Goal: Task Accomplishment & Management: Manage account settings

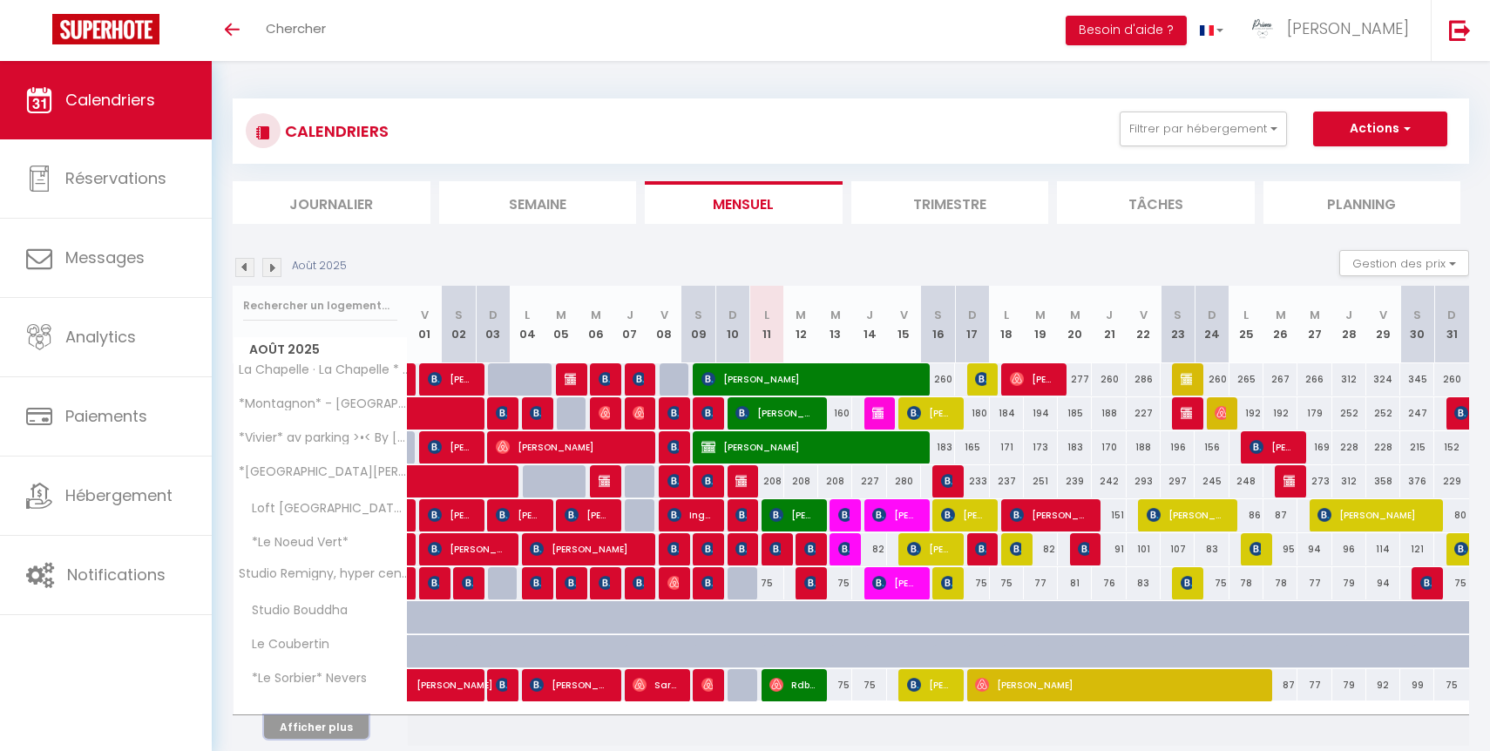
click at [341, 723] on button "Afficher plus" at bounding box center [316, 727] width 105 height 24
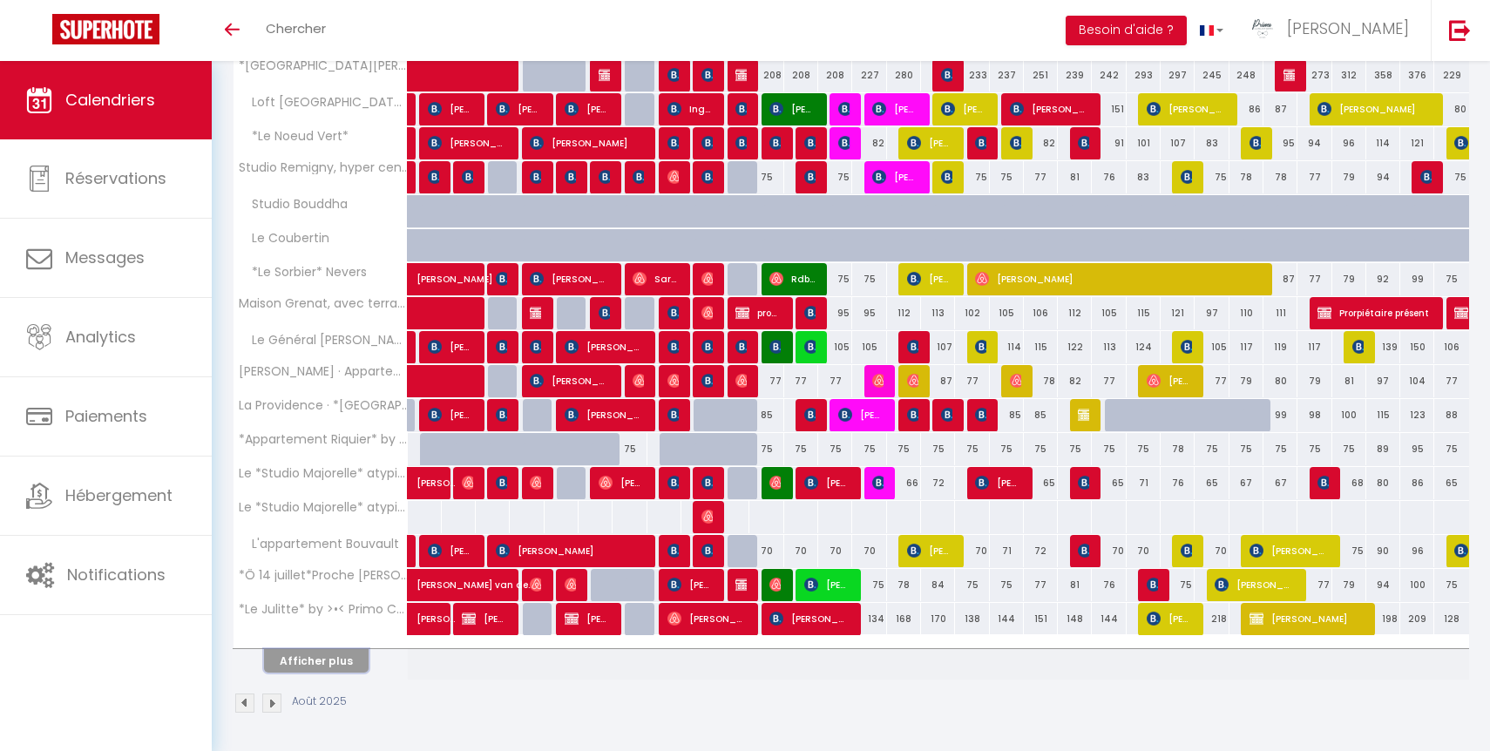
click at [329, 653] on button "Afficher plus" at bounding box center [316, 661] width 105 height 24
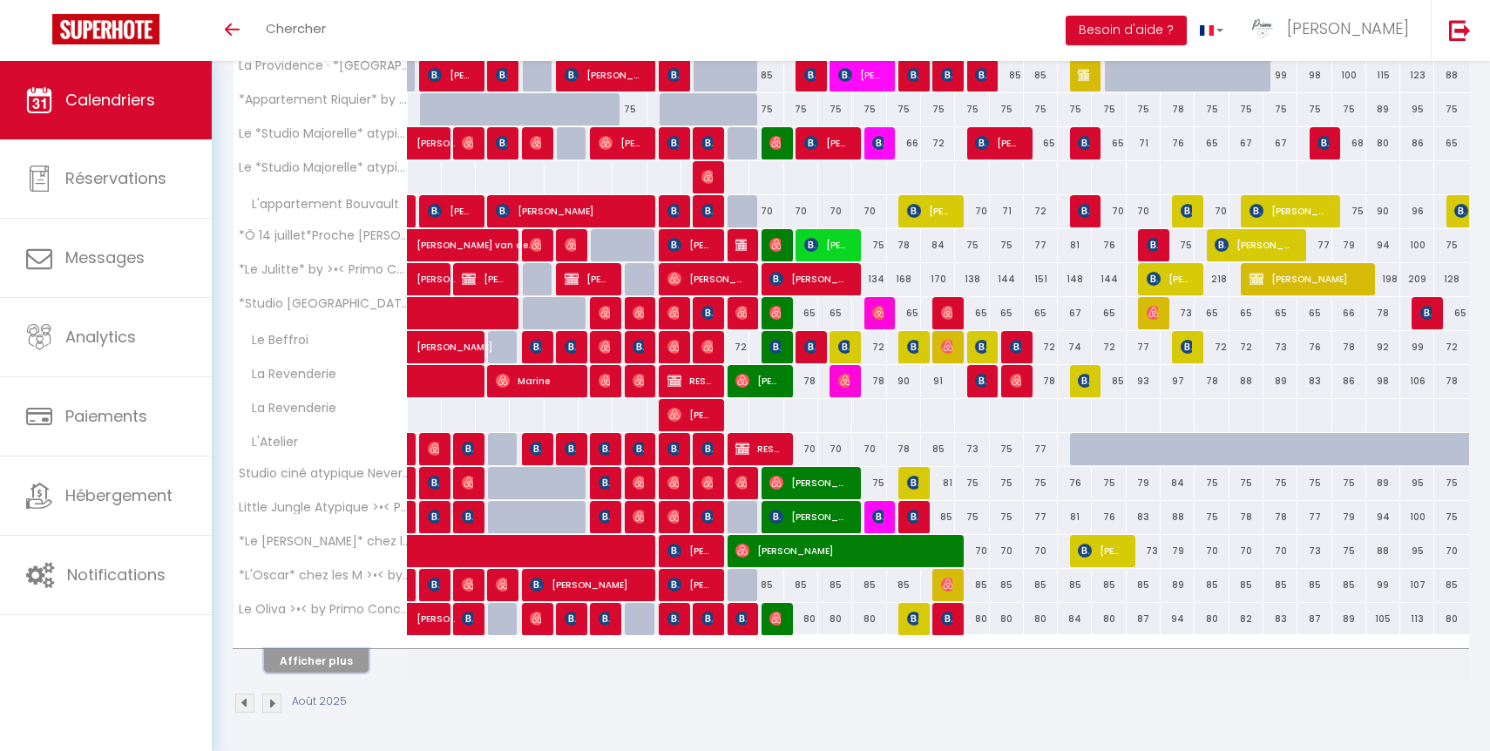
click at [329, 651] on button "Afficher plus" at bounding box center [316, 661] width 105 height 24
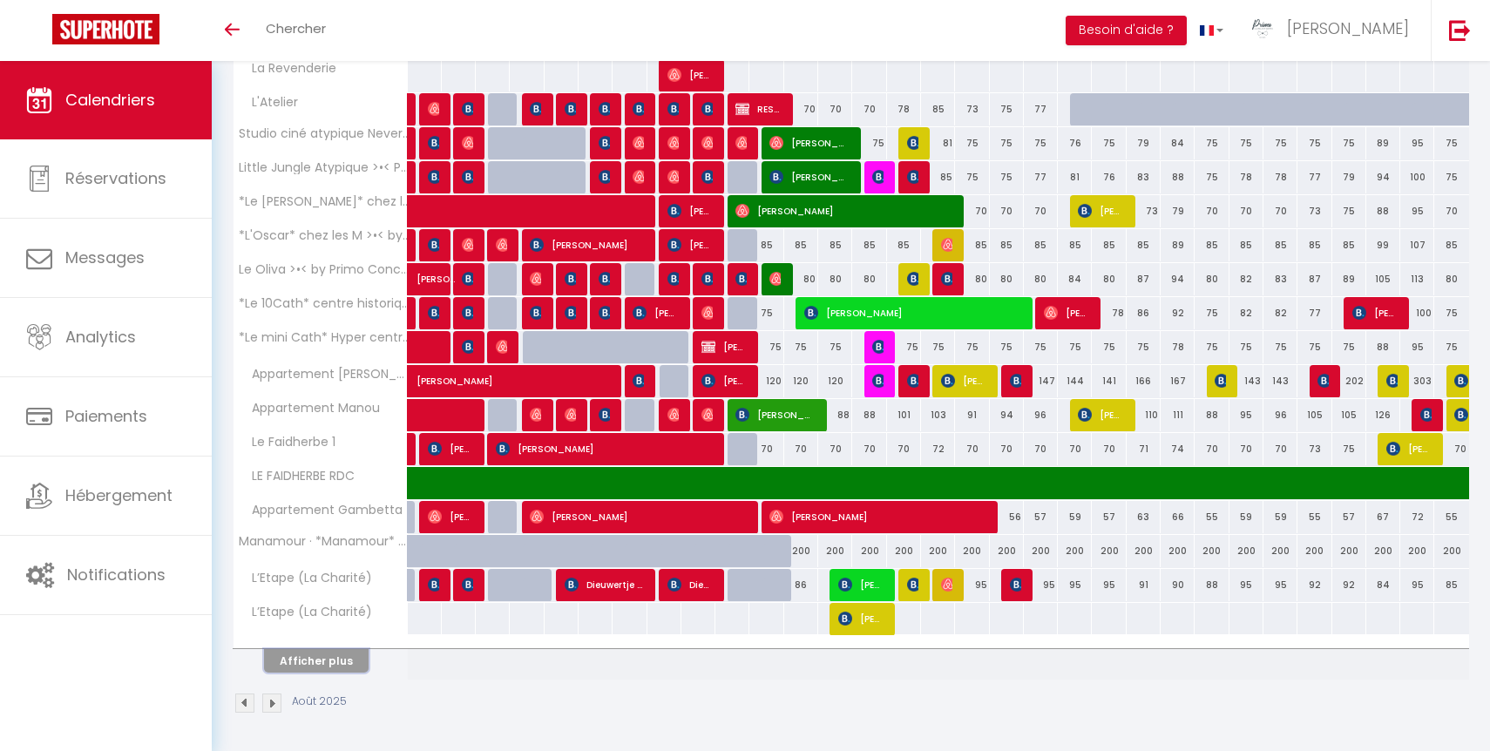
click at [333, 664] on button "Afficher plus" at bounding box center [316, 661] width 105 height 24
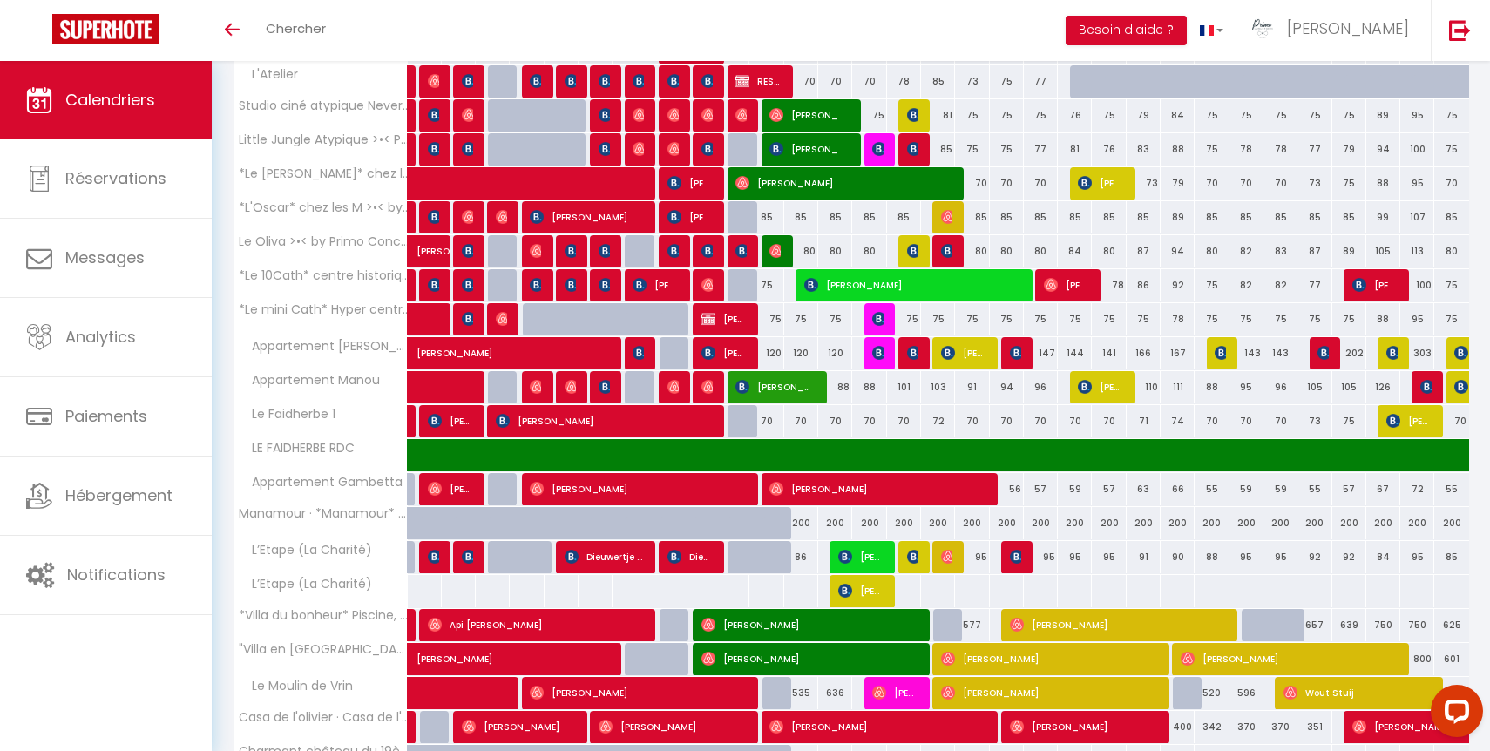
scroll to position [1110, 0]
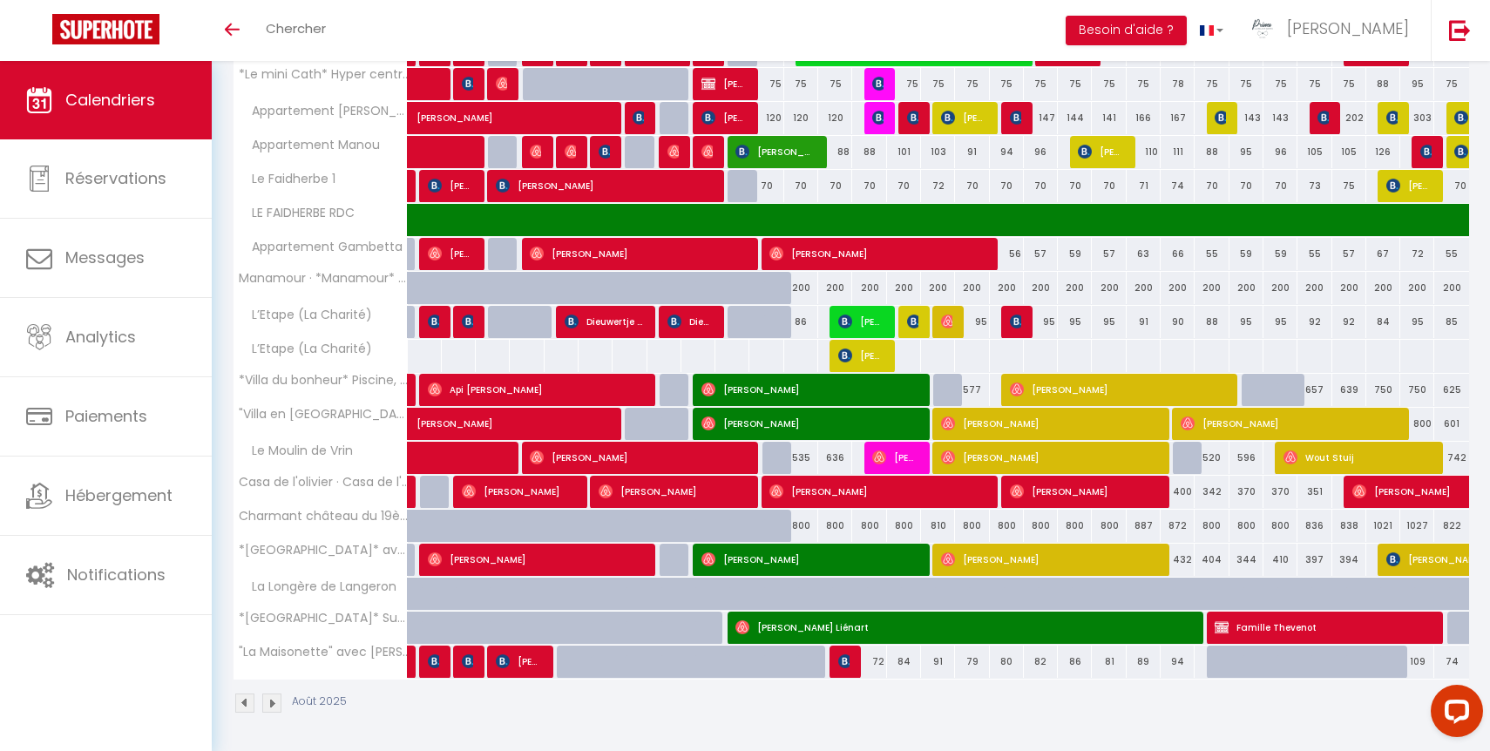
click at [246, 701] on img at bounding box center [244, 703] width 19 height 19
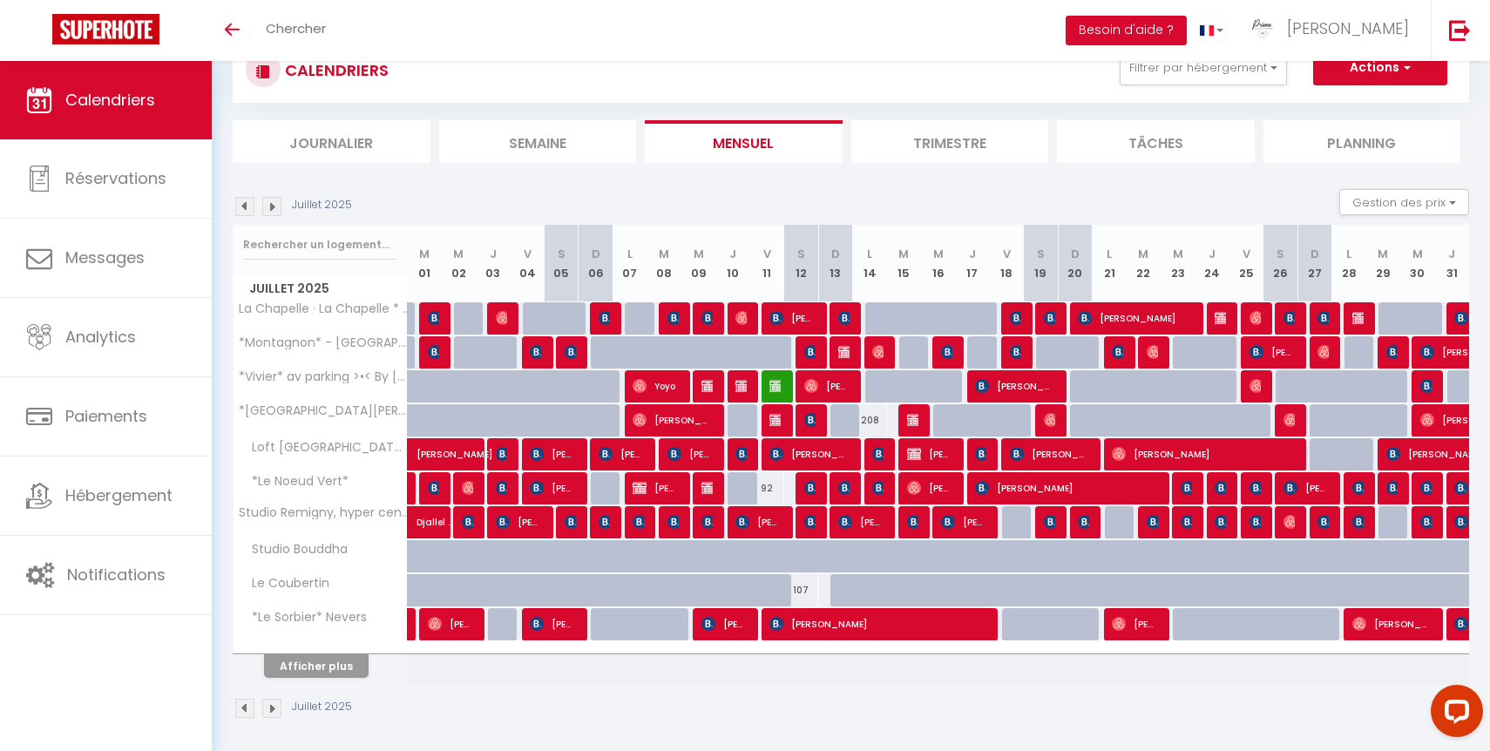
scroll to position [66, 0]
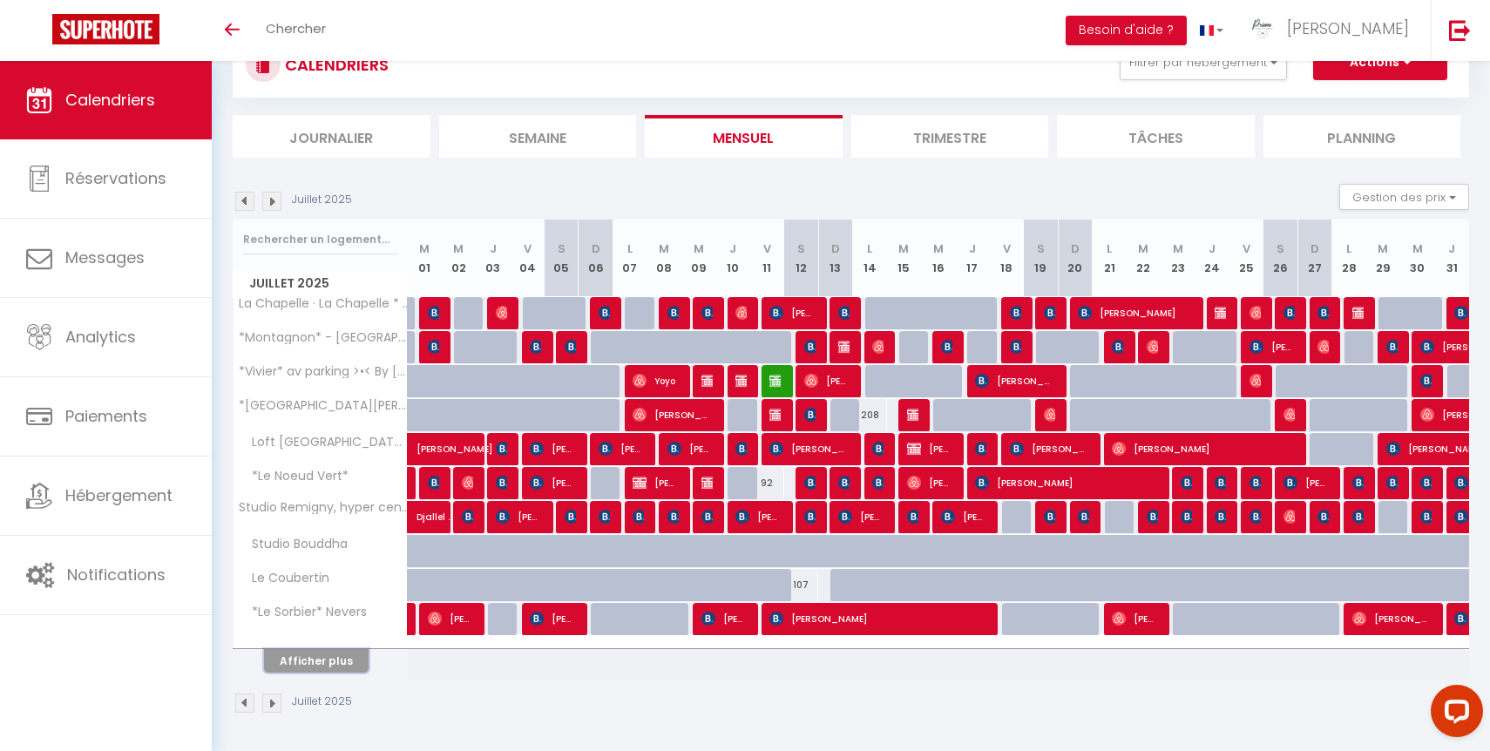
click at [346, 666] on button "Afficher plus" at bounding box center [316, 661] width 105 height 24
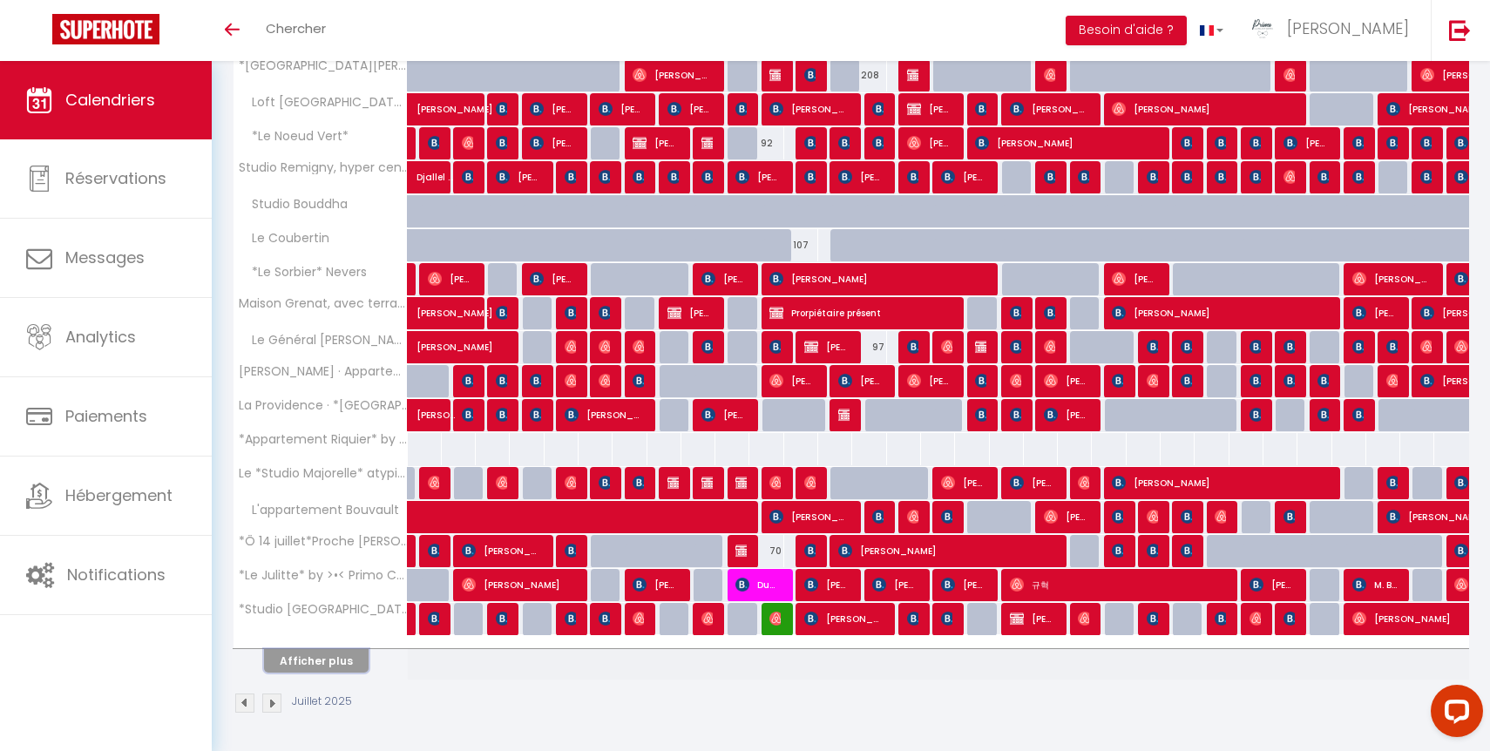
click at [342, 658] on button "Afficher plus" at bounding box center [316, 661] width 105 height 24
select select
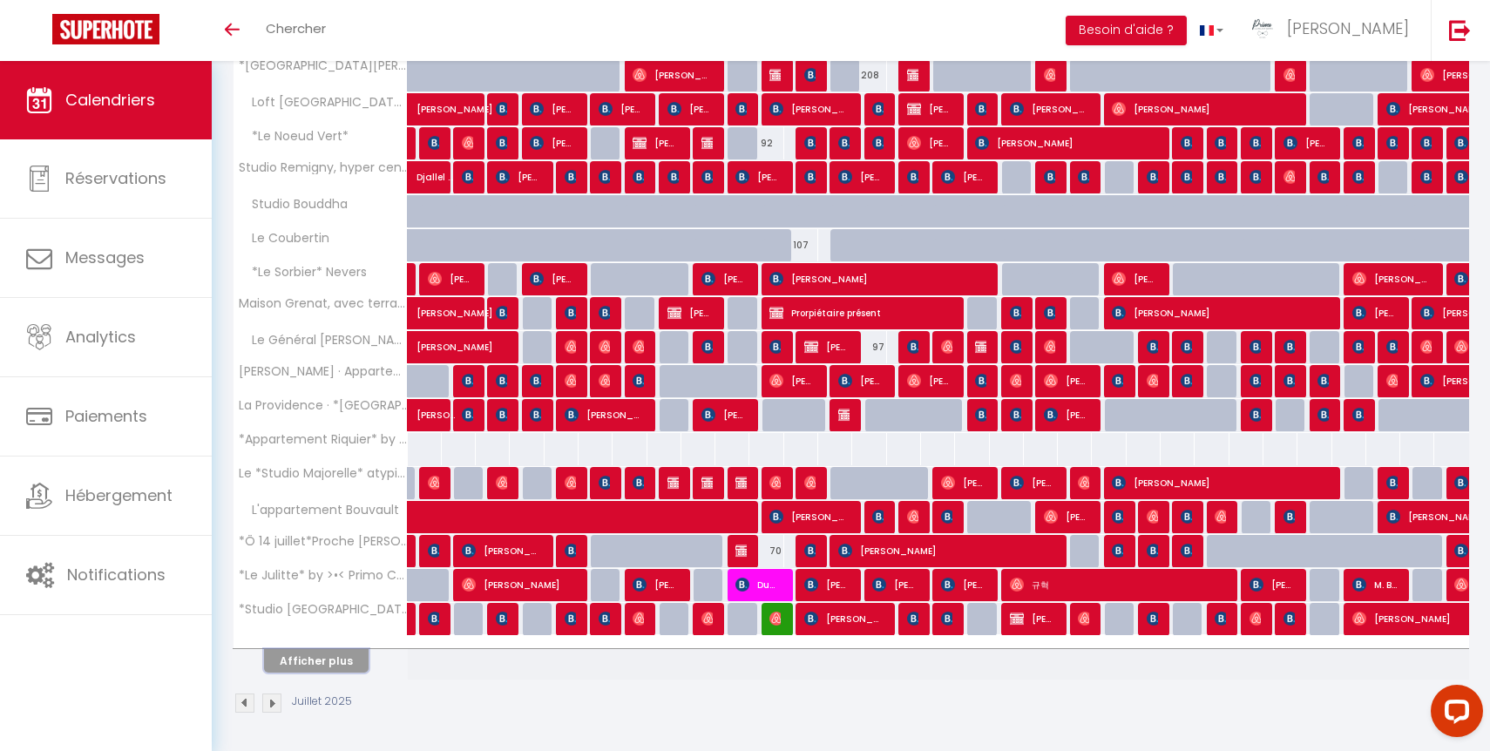
select select
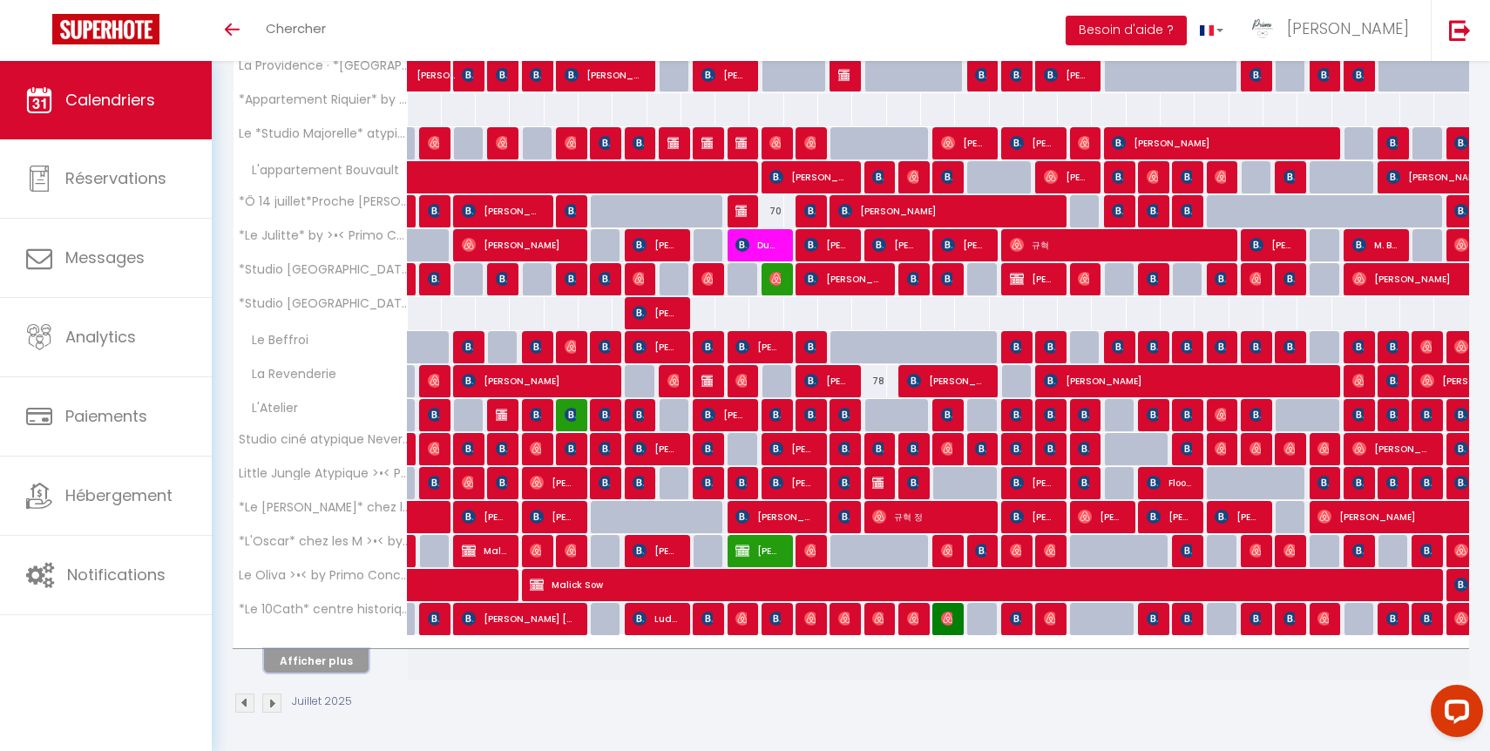
click at [340, 649] on button "Afficher plus" at bounding box center [316, 661] width 105 height 24
select select
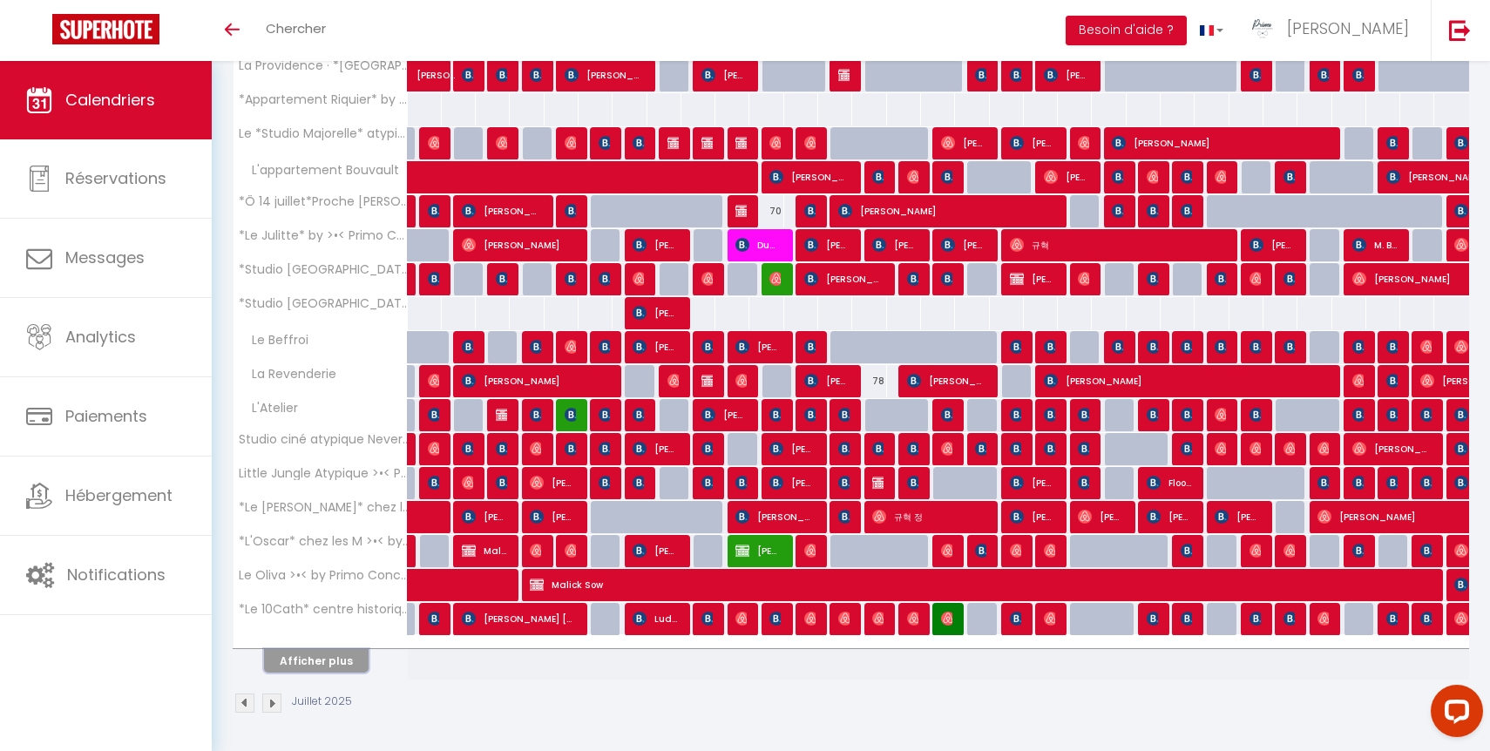
select select
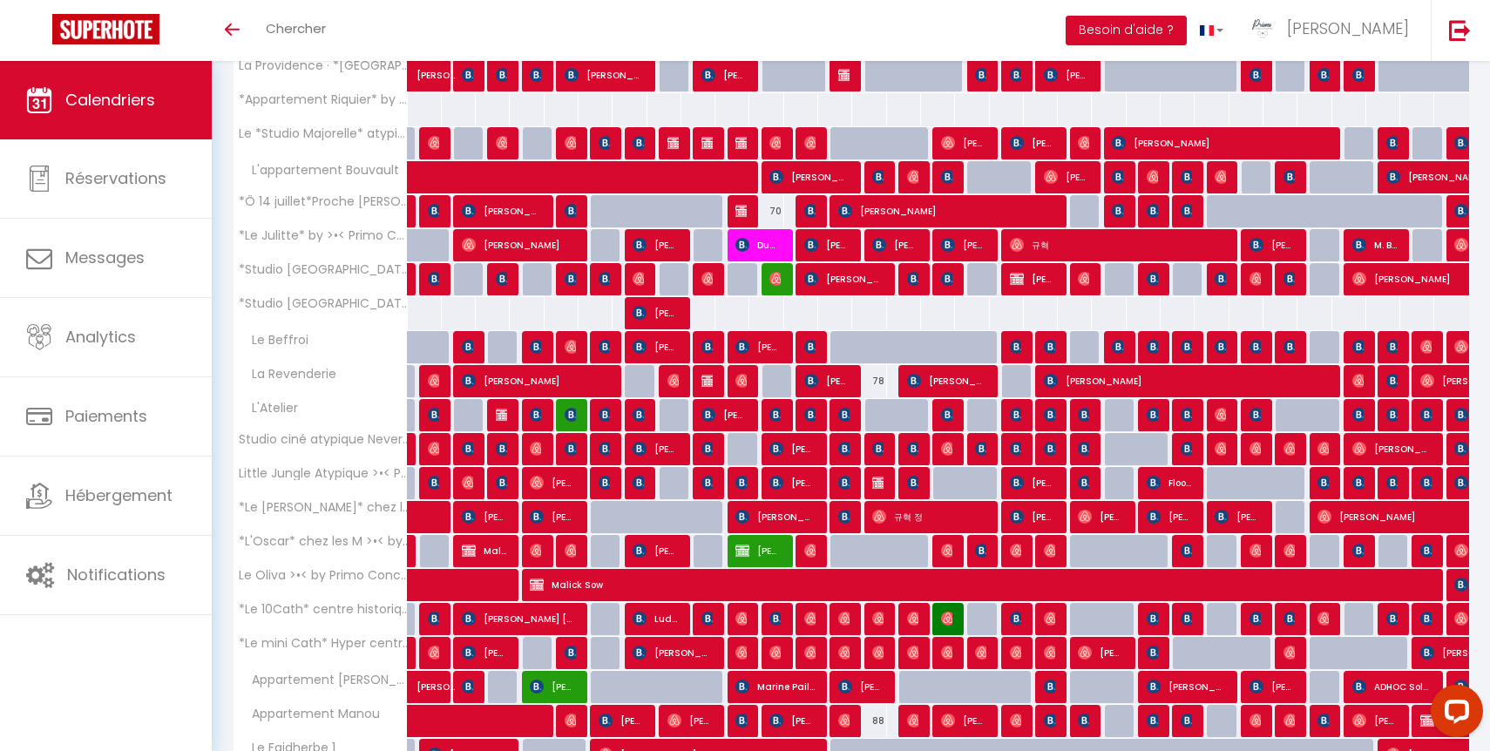
scroll to position [1086, 0]
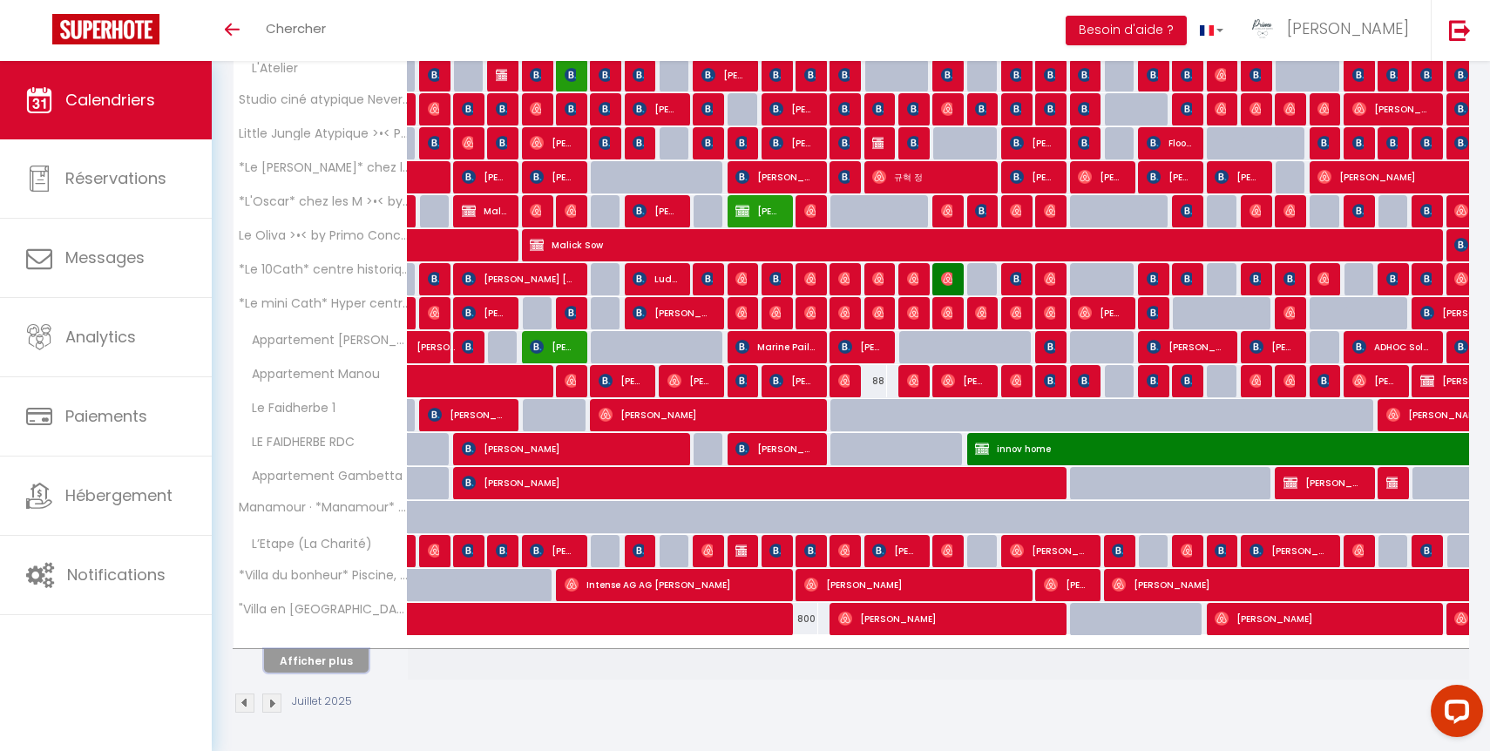
click at [340, 650] on button "Afficher plus" at bounding box center [316, 661] width 105 height 24
select select
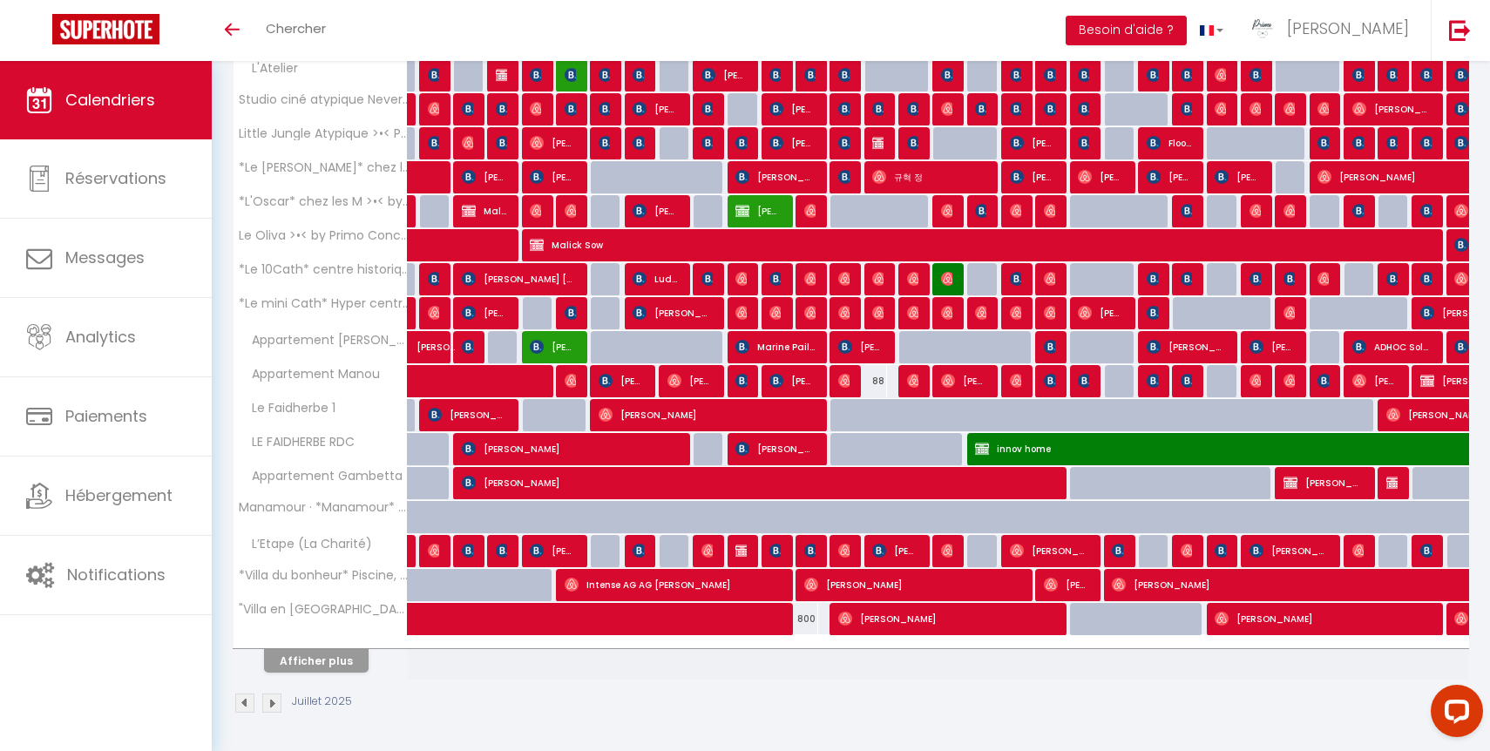
select select
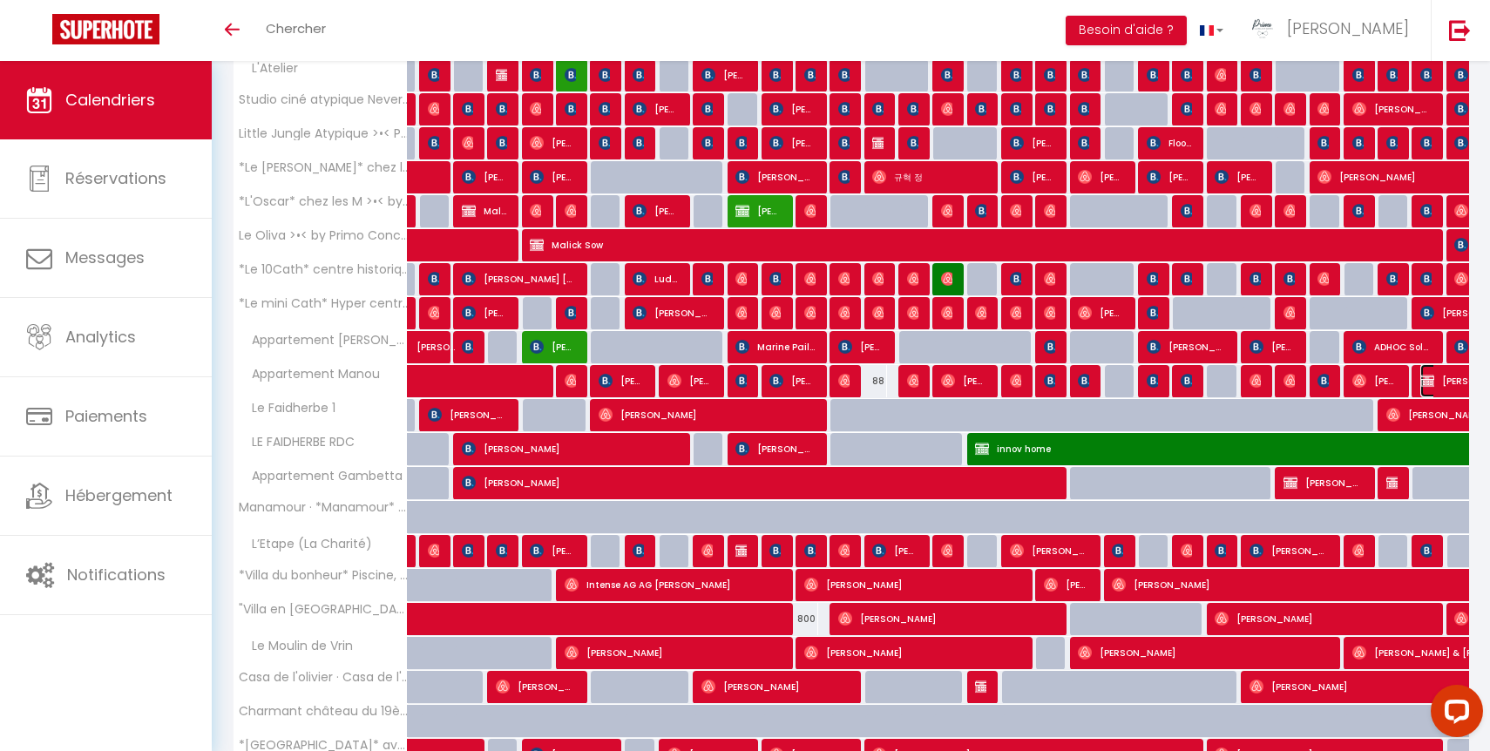
click at [1439, 380] on span "[PERSON_NAME]" at bounding box center [1500, 380] width 160 height 33
select select "OK"
select select "1"
select select "0"
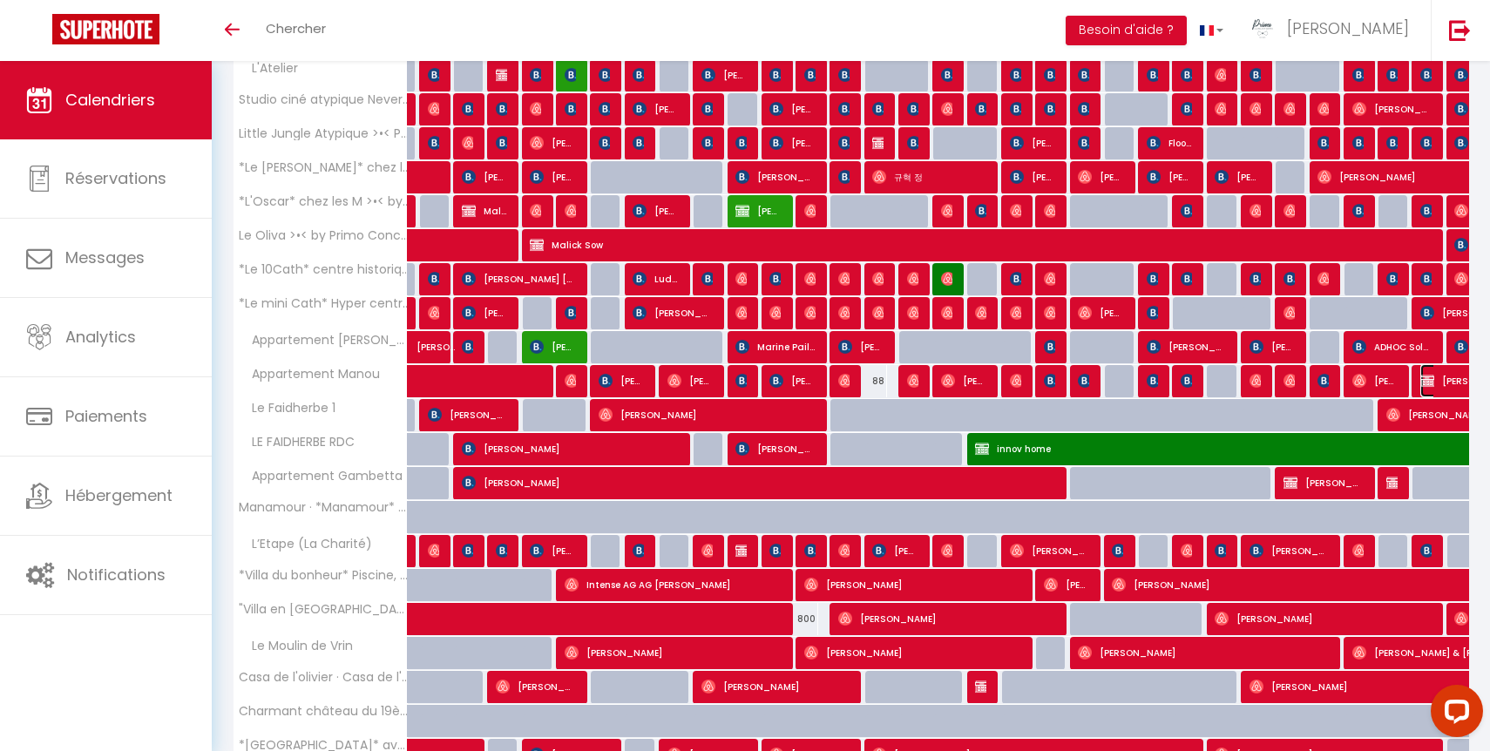
select select "1"
select select
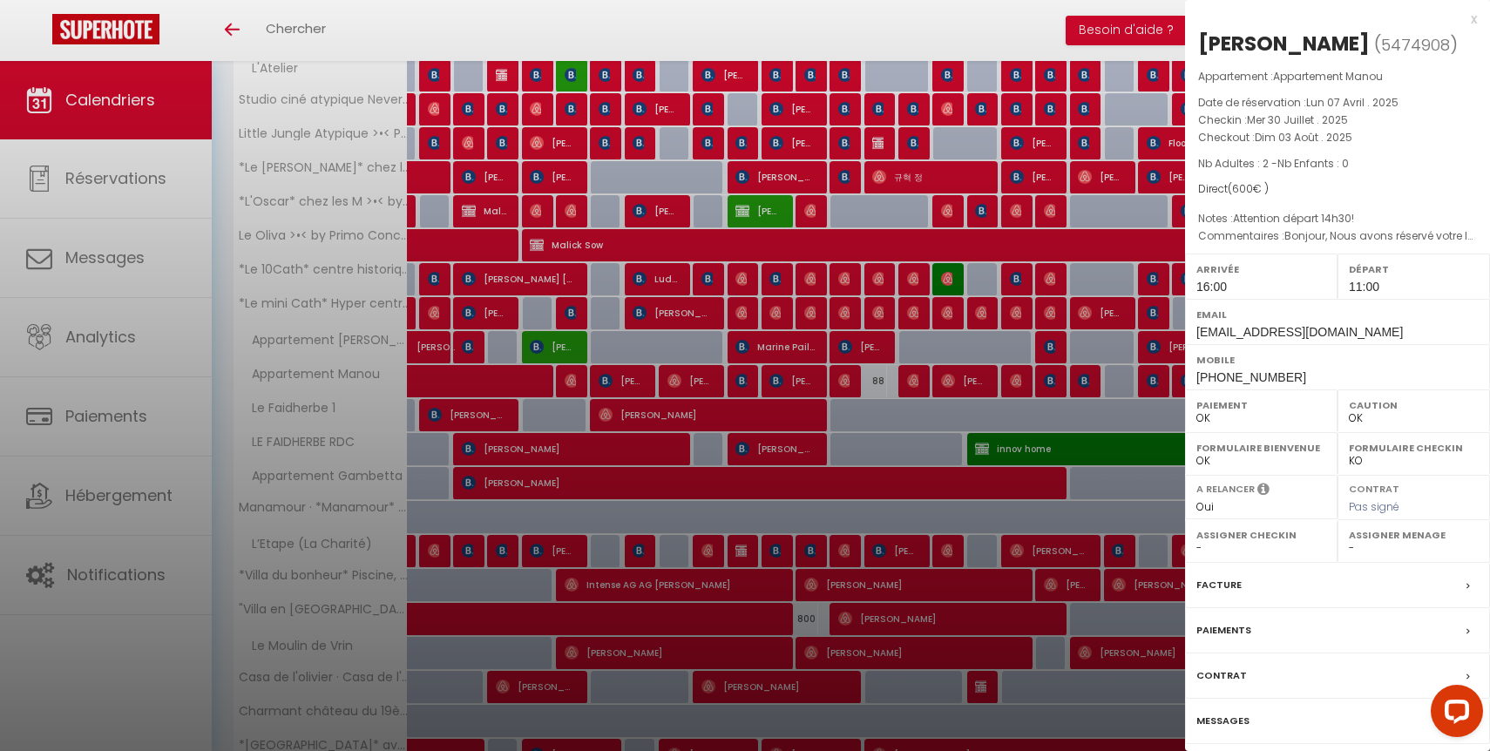
select select "44490"
click at [1243, 627] on label "Paiements" at bounding box center [1223, 630] width 55 height 18
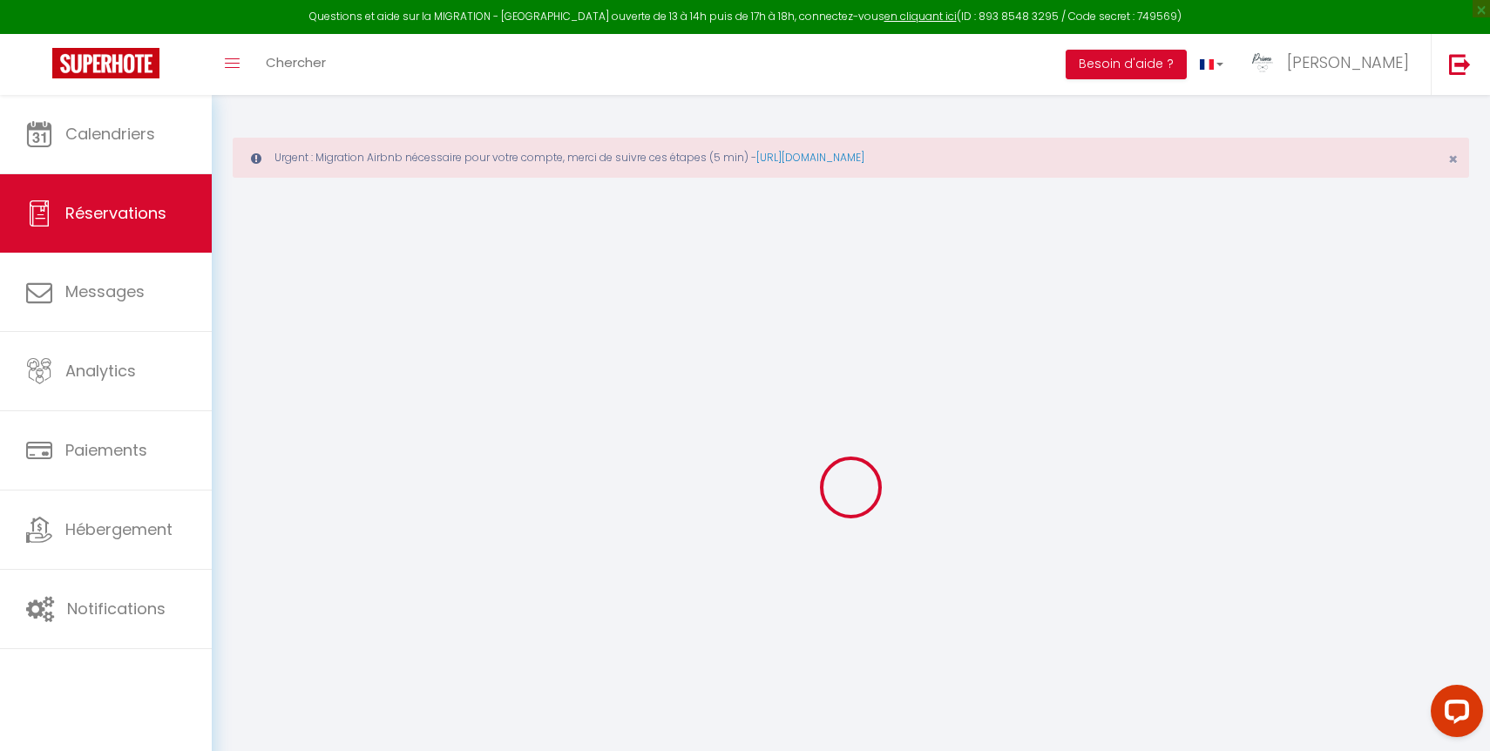
select select
checkbox input "false"
select select
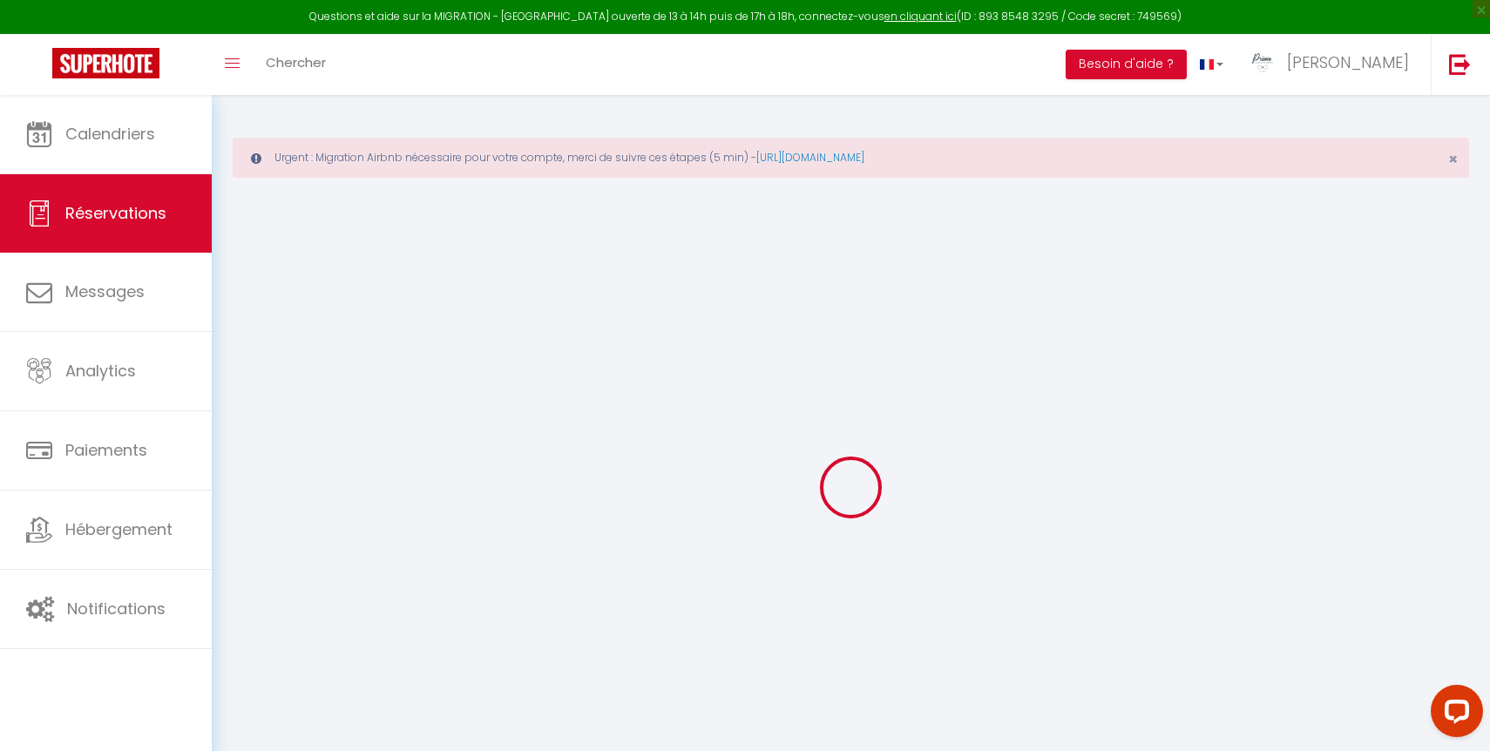
checkbox input "false"
type voyageur0 "Bonjour, Nous avons réservé votre logement. J'ai reçu une preuve de paiement ma…"
type textarea "Attention départ 14h30!"
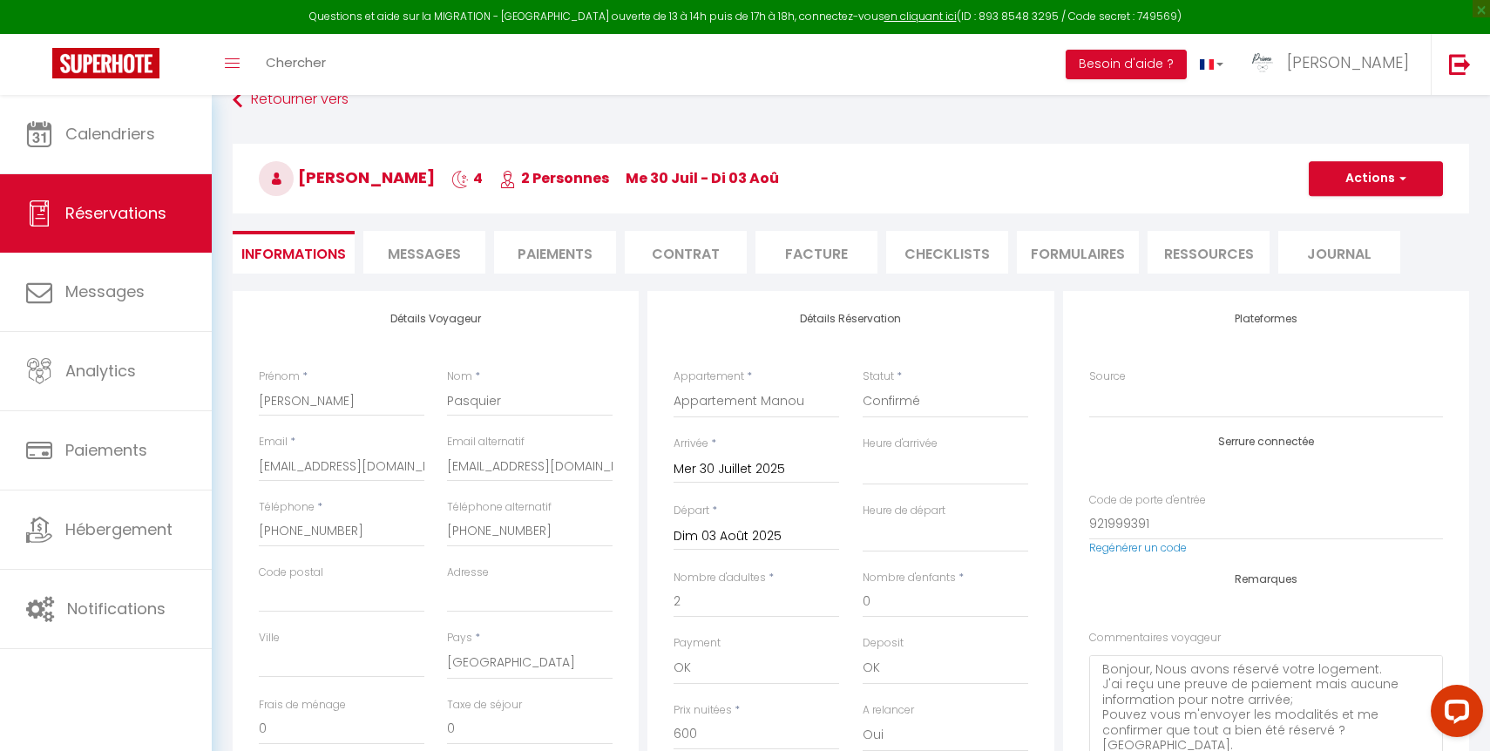
select select
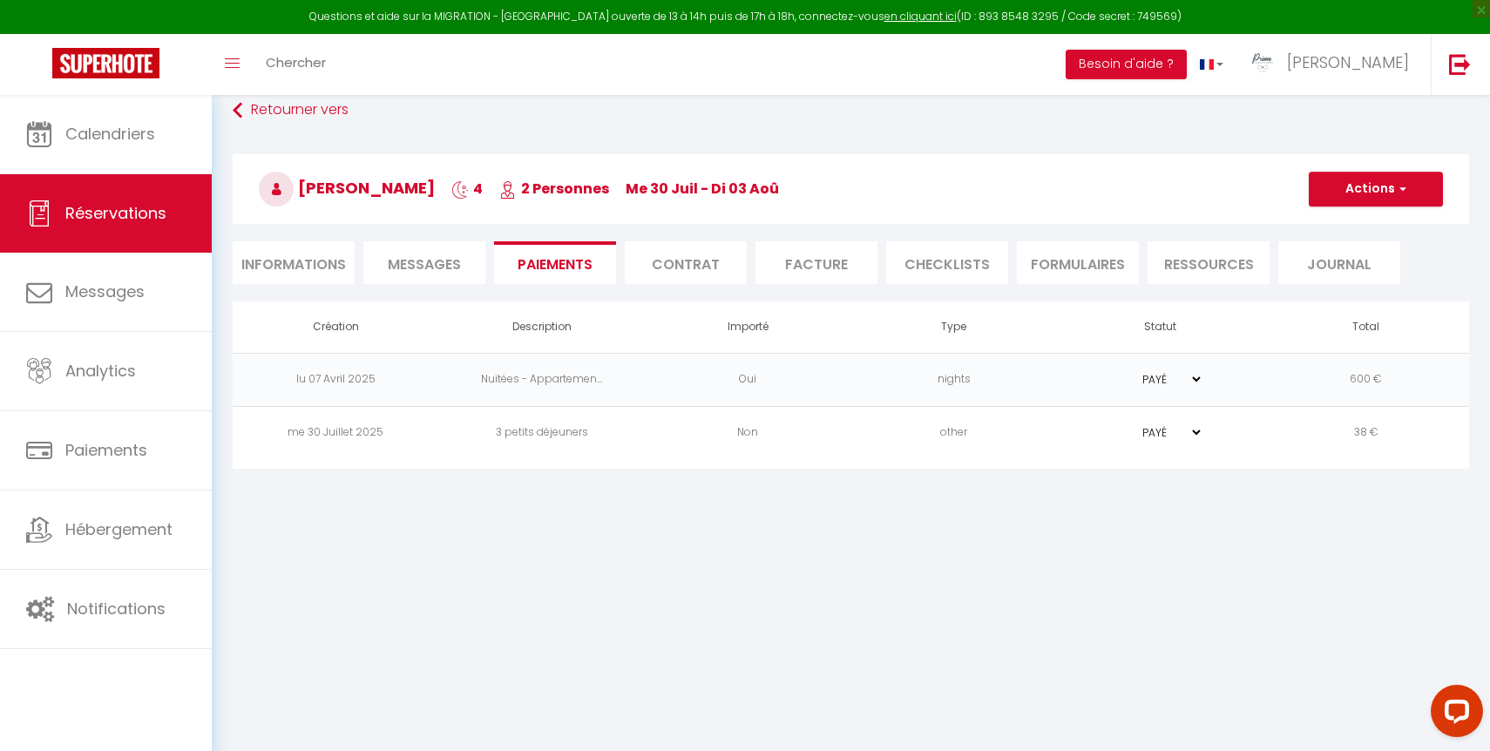
scroll to position [95, 0]
select select "16:00"
select select "11:00"
click at [329, 262] on li "Informations" at bounding box center [294, 262] width 122 height 43
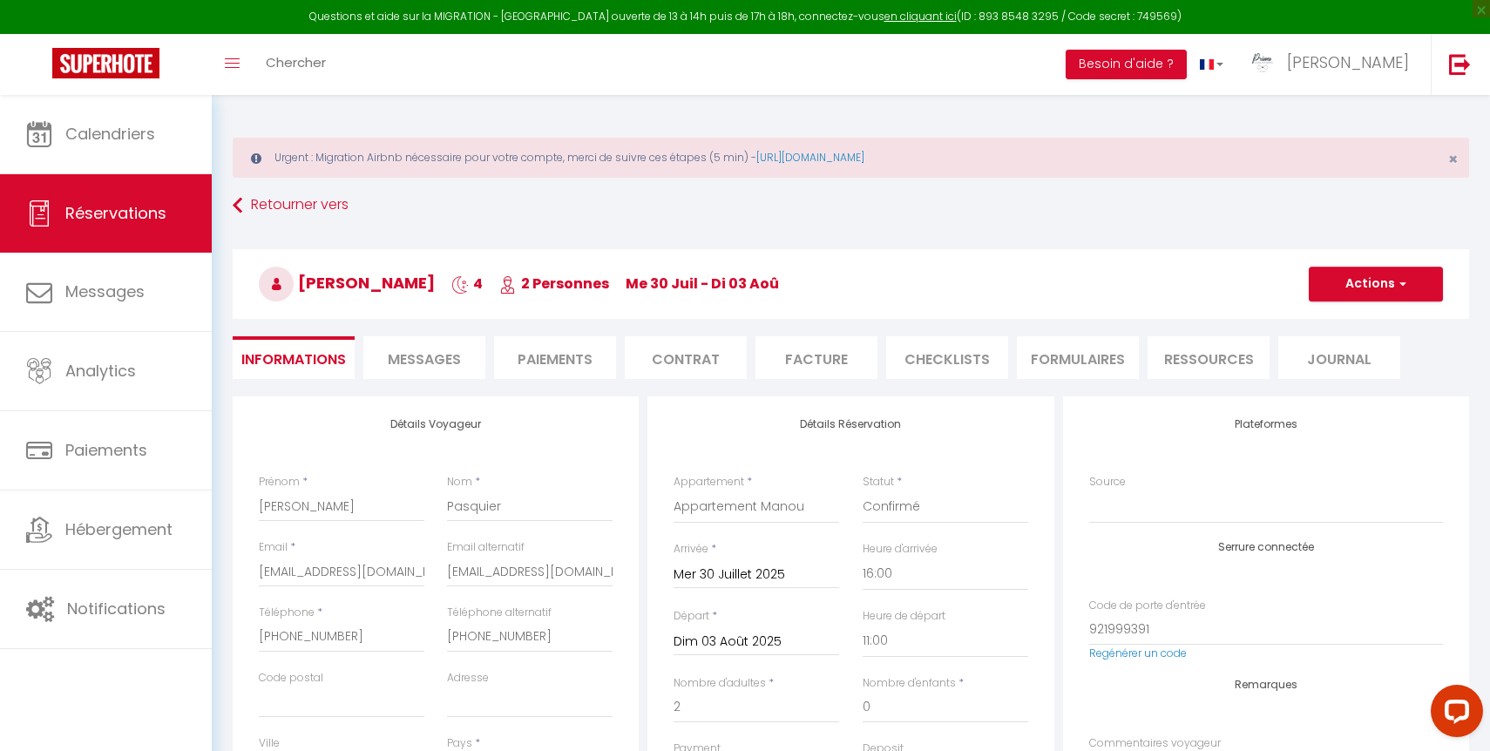
click at [562, 359] on li "Paiements" at bounding box center [555, 357] width 122 height 43
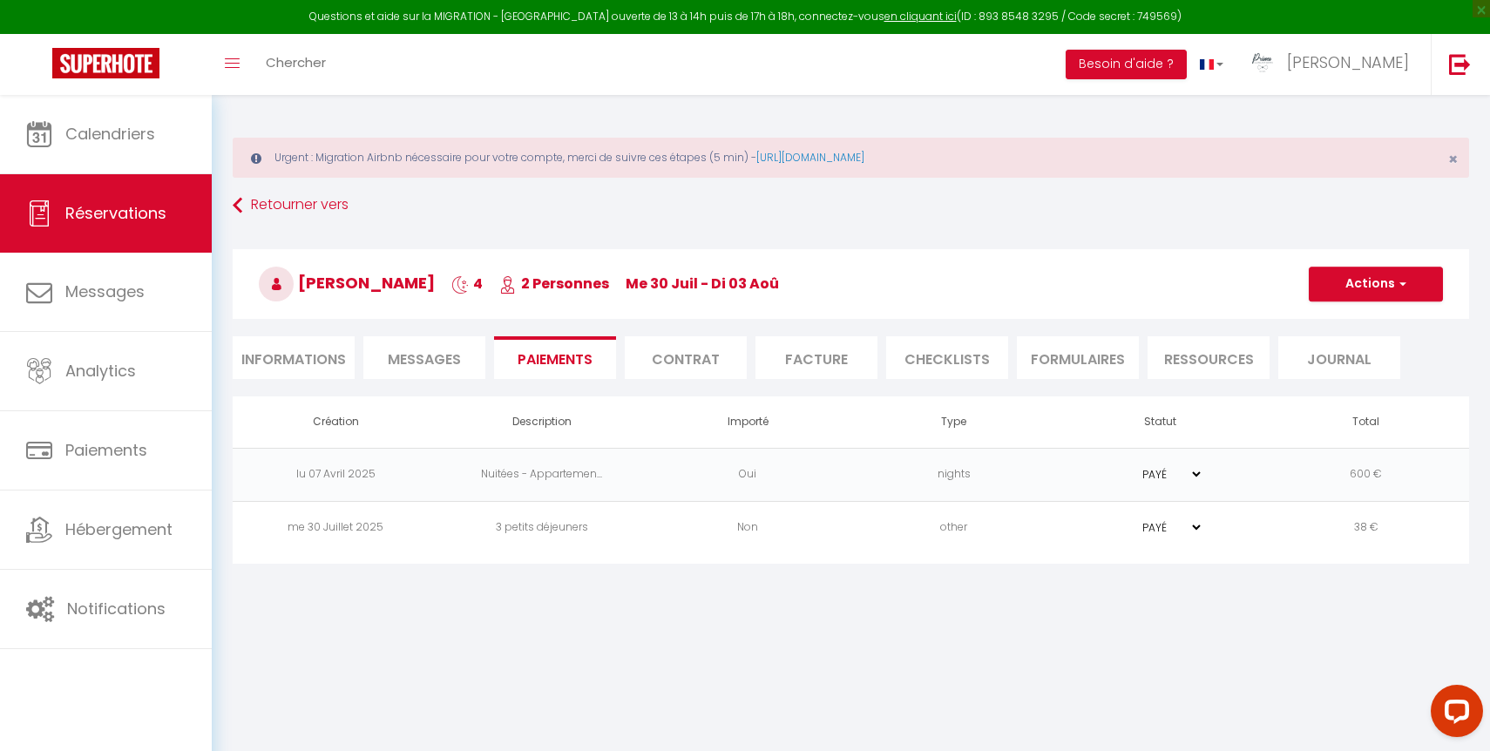
click at [1095, 484] on td "PAYÉ EN ATTENTE" at bounding box center [1160, 474] width 206 height 53
click at [935, 477] on td "nights" at bounding box center [954, 474] width 206 height 53
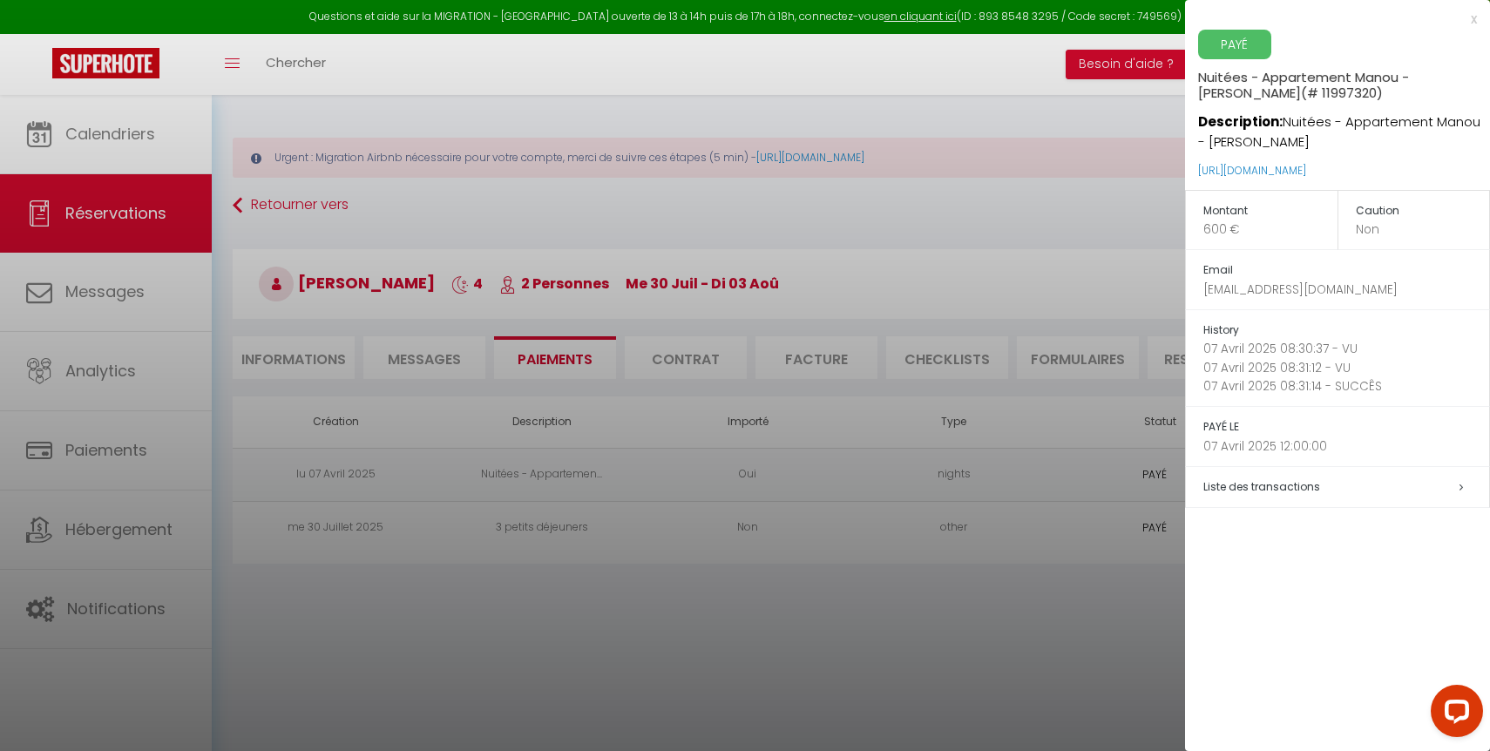
click at [1297, 484] on span "Liste des transactions" at bounding box center [1261, 486] width 117 height 15
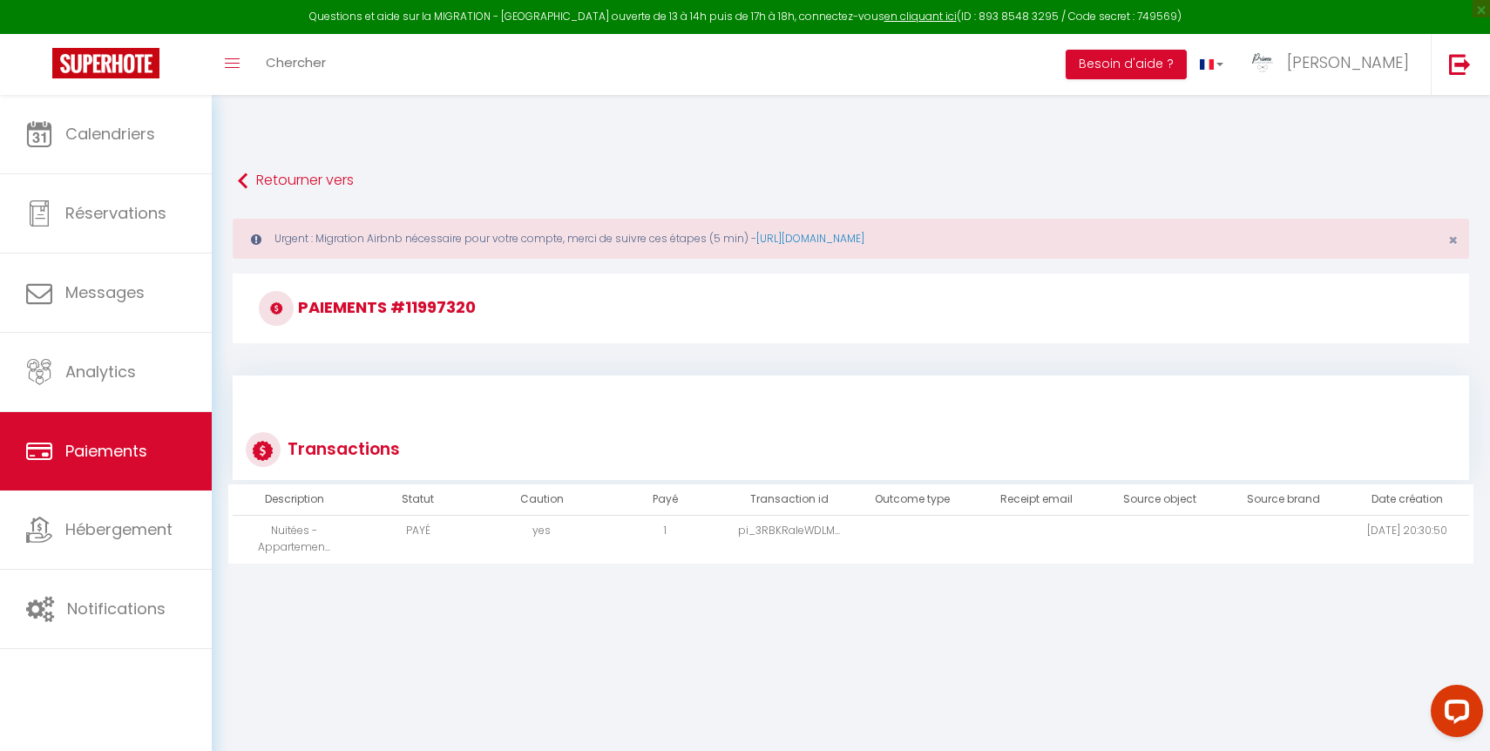
click at [800, 524] on td "pi_3RBKRaIeWDLM..." at bounding box center [789, 540] width 124 height 48
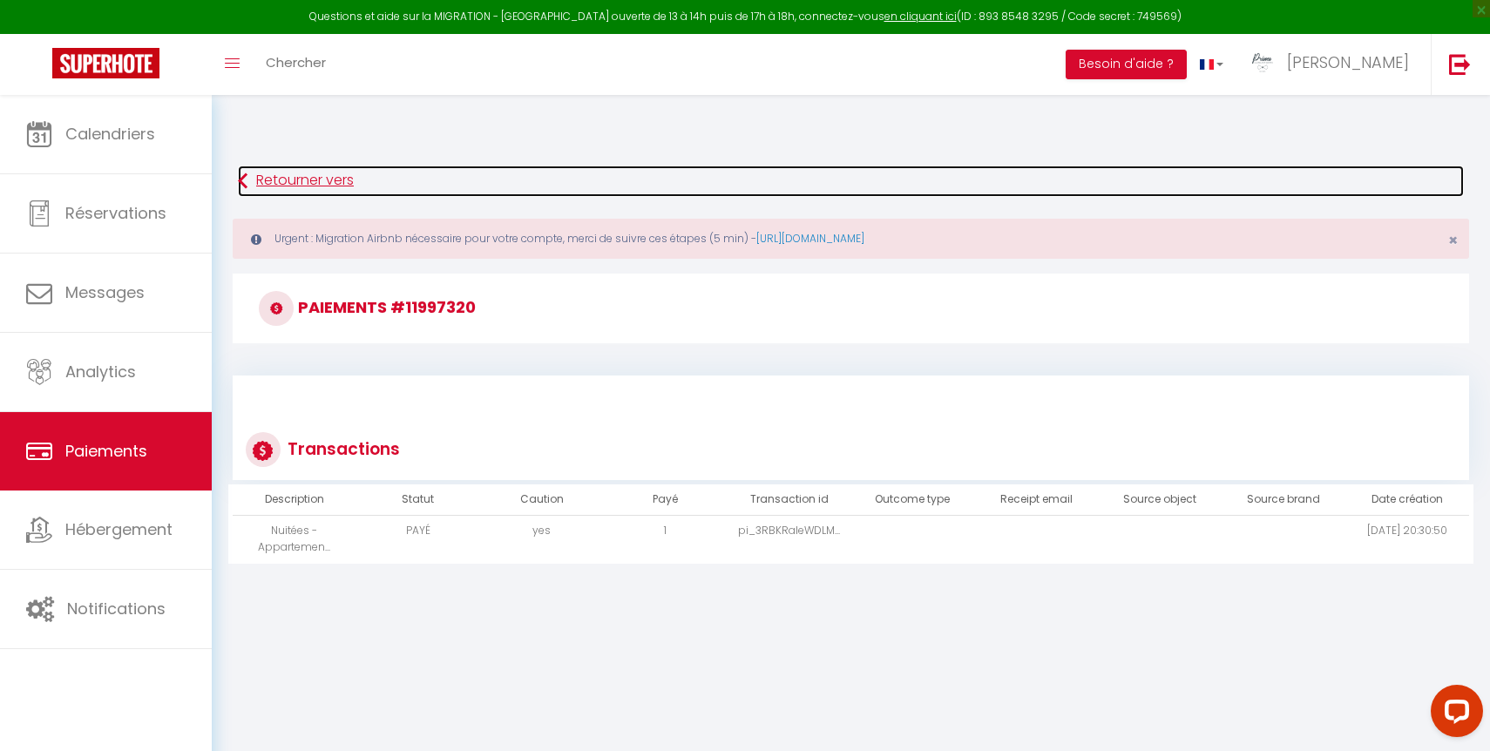
click at [278, 179] on link "Retourner vers" at bounding box center [851, 181] width 1226 height 31
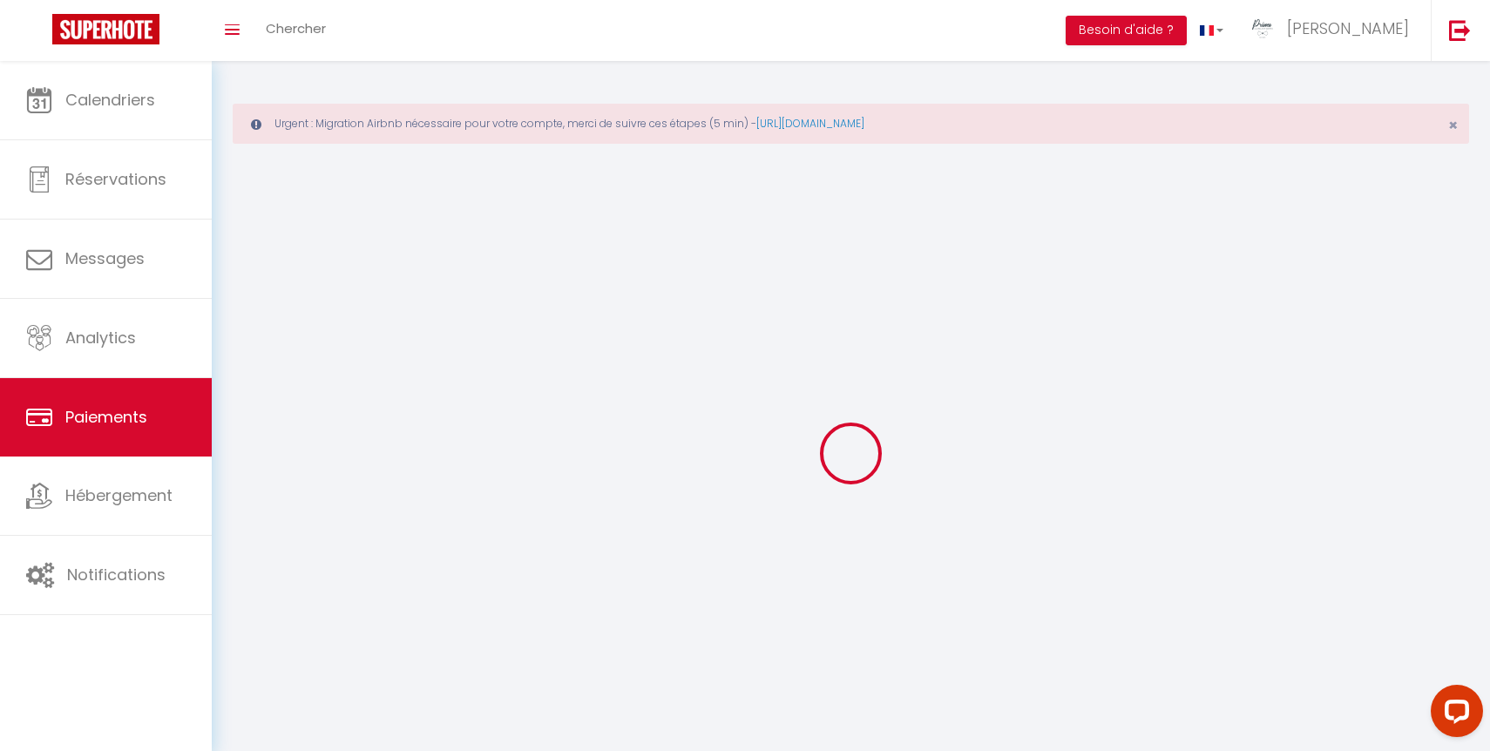
select select "2"
select select "0"
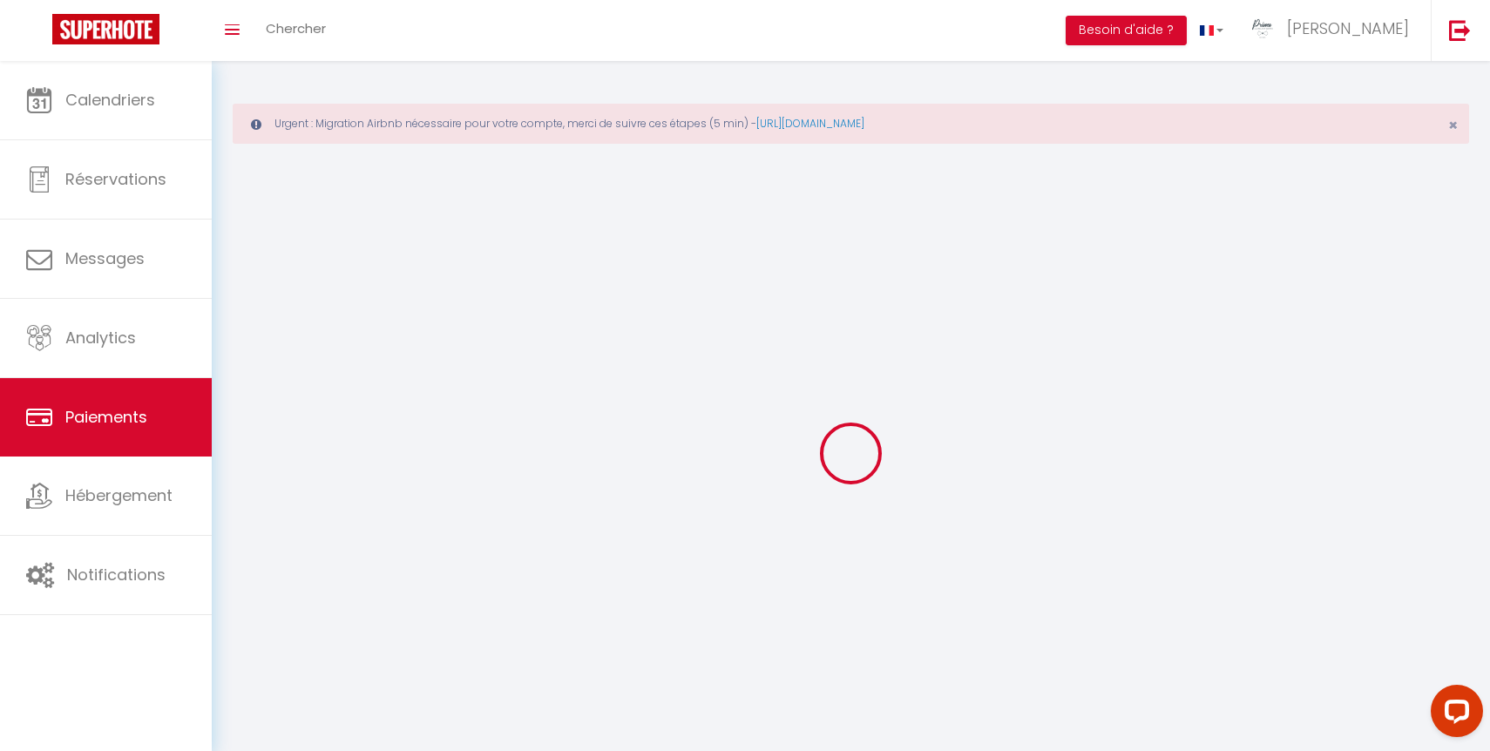
select select "0"
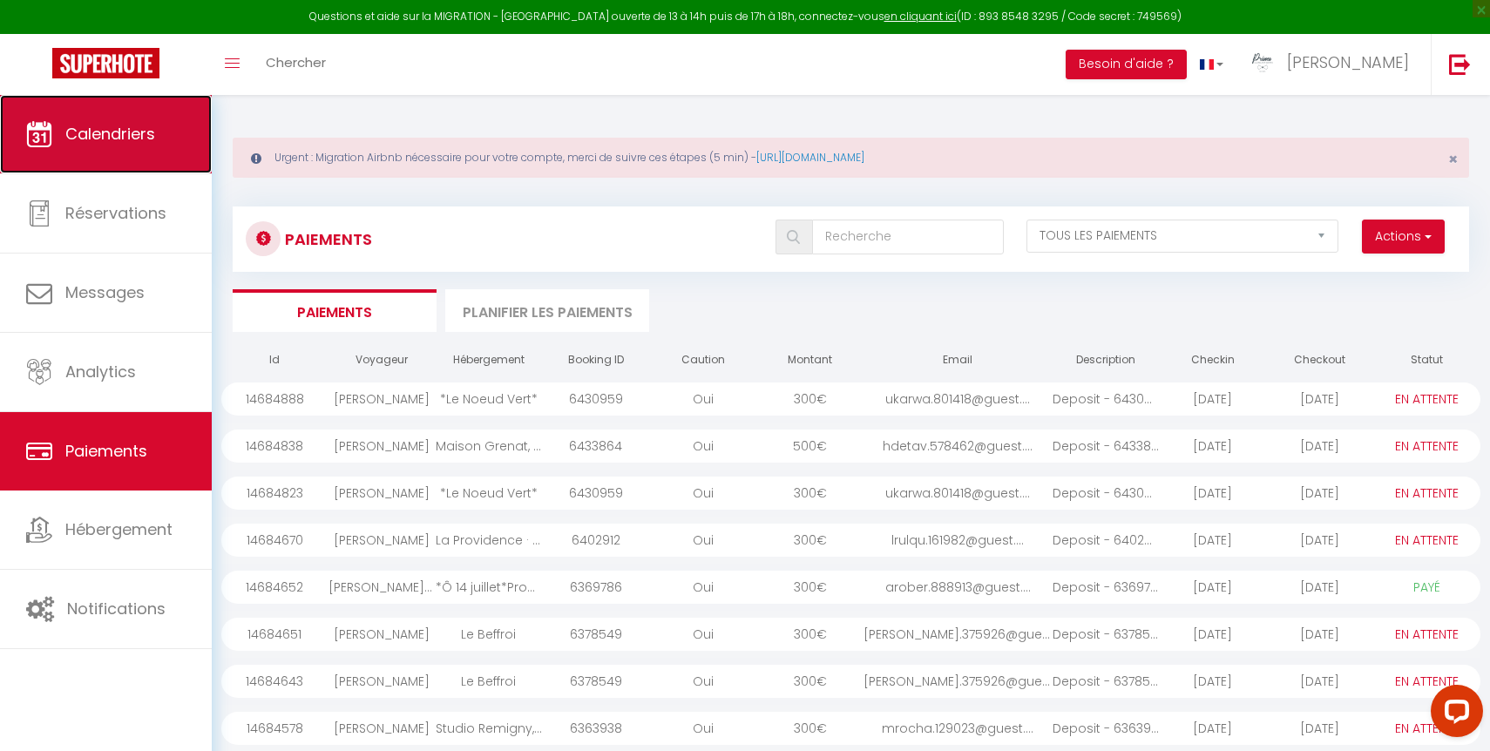
click at [128, 141] on span "Calendriers" at bounding box center [110, 134] width 90 height 22
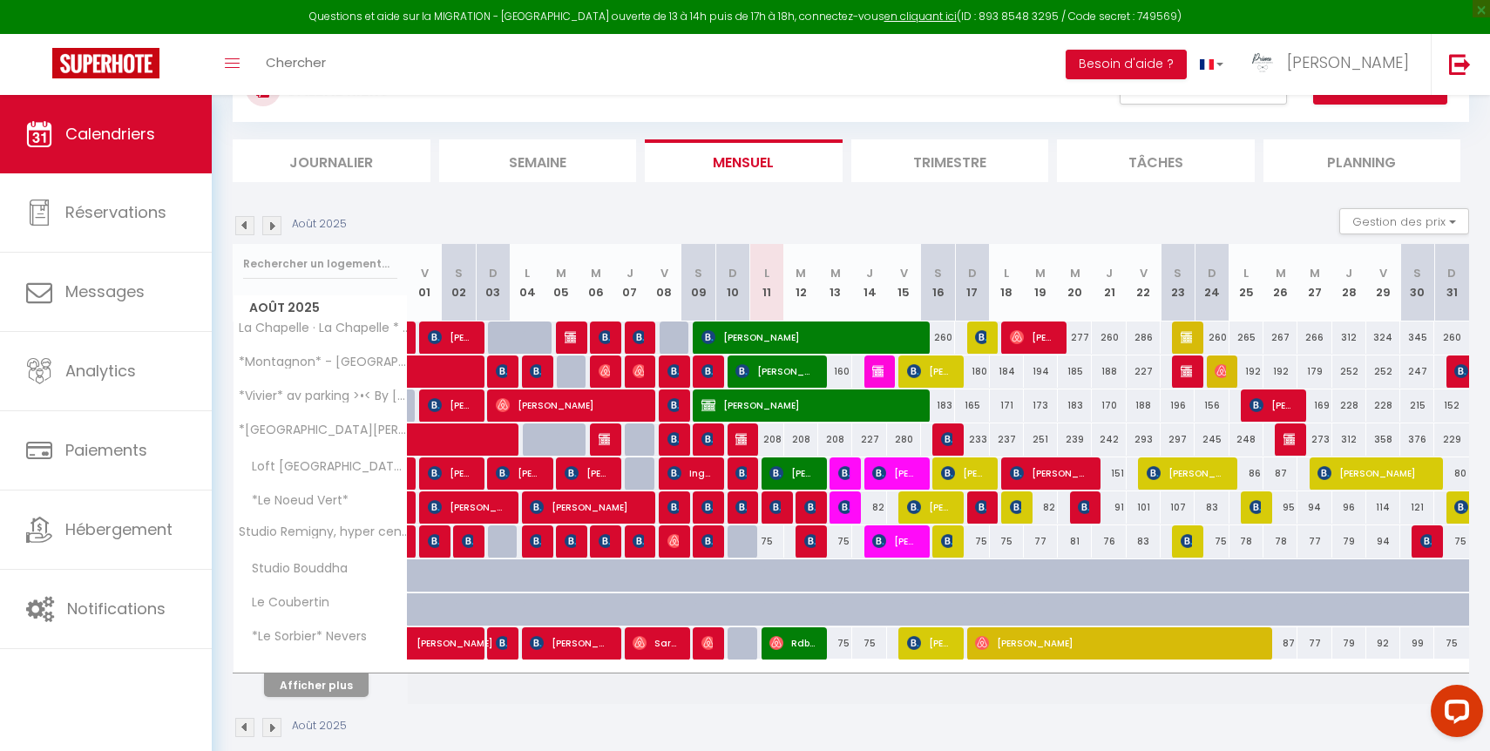
scroll to position [165, 0]
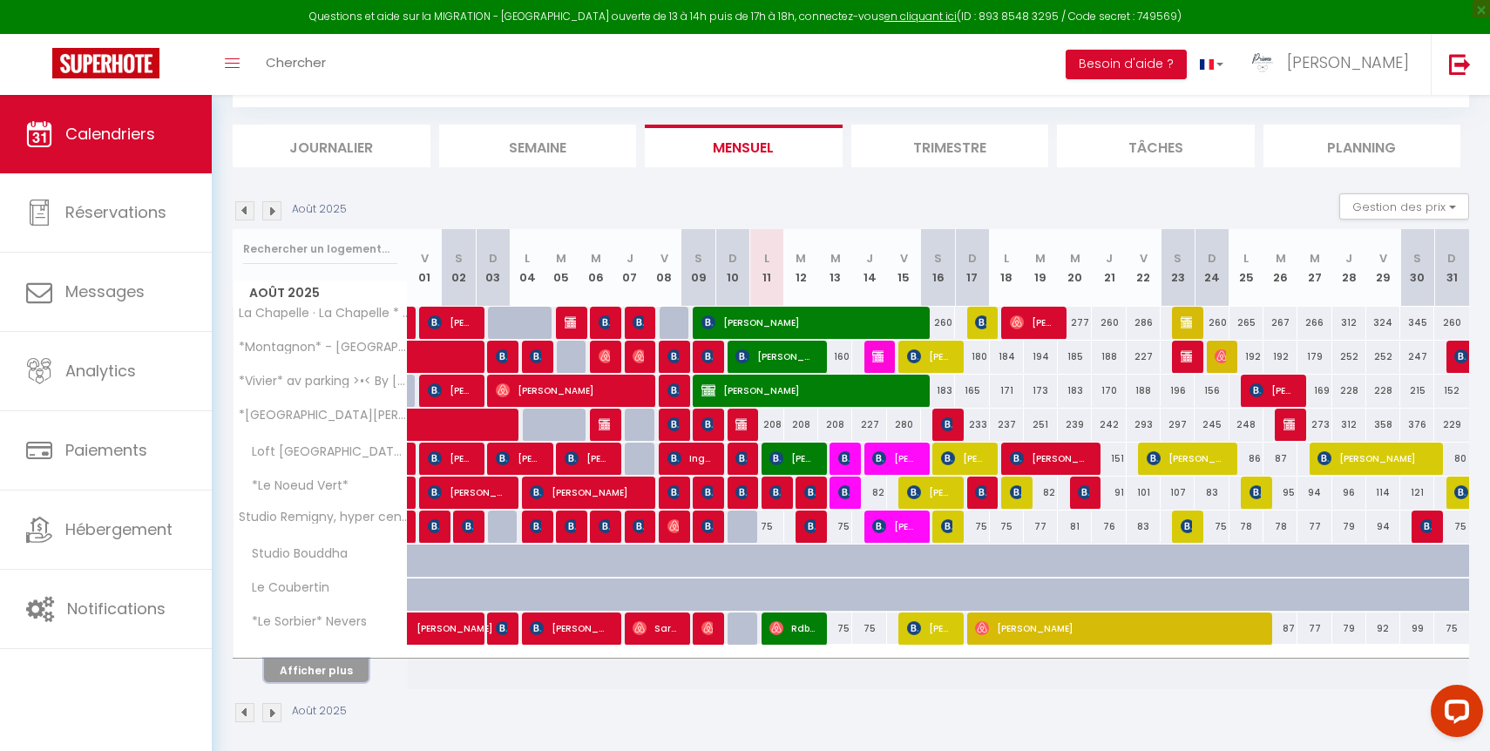
click at [336, 669] on button "Afficher plus" at bounding box center [316, 671] width 105 height 24
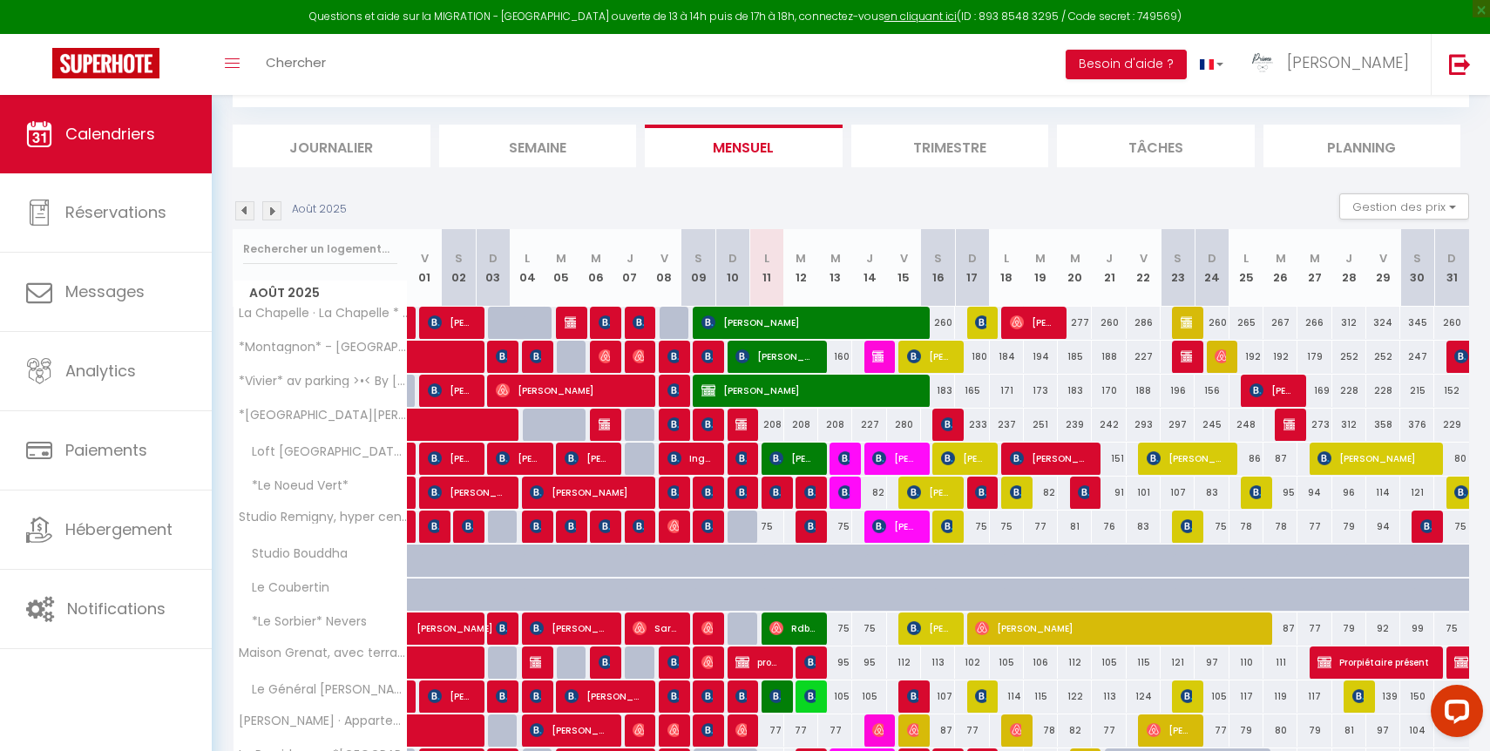
scroll to position [514, 0]
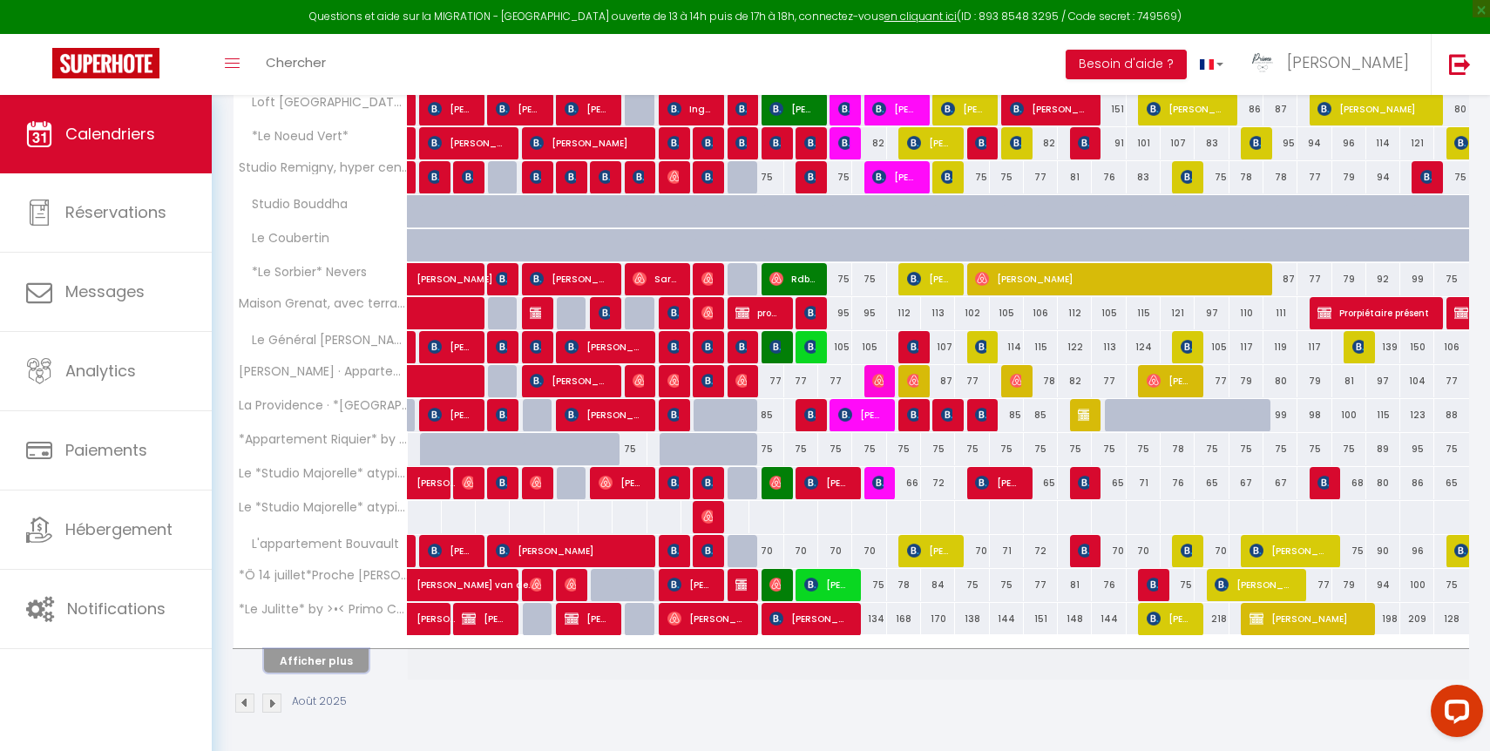
click at [348, 668] on button "Afficher plus" at bounding box center [316, 661] width 105 height 24
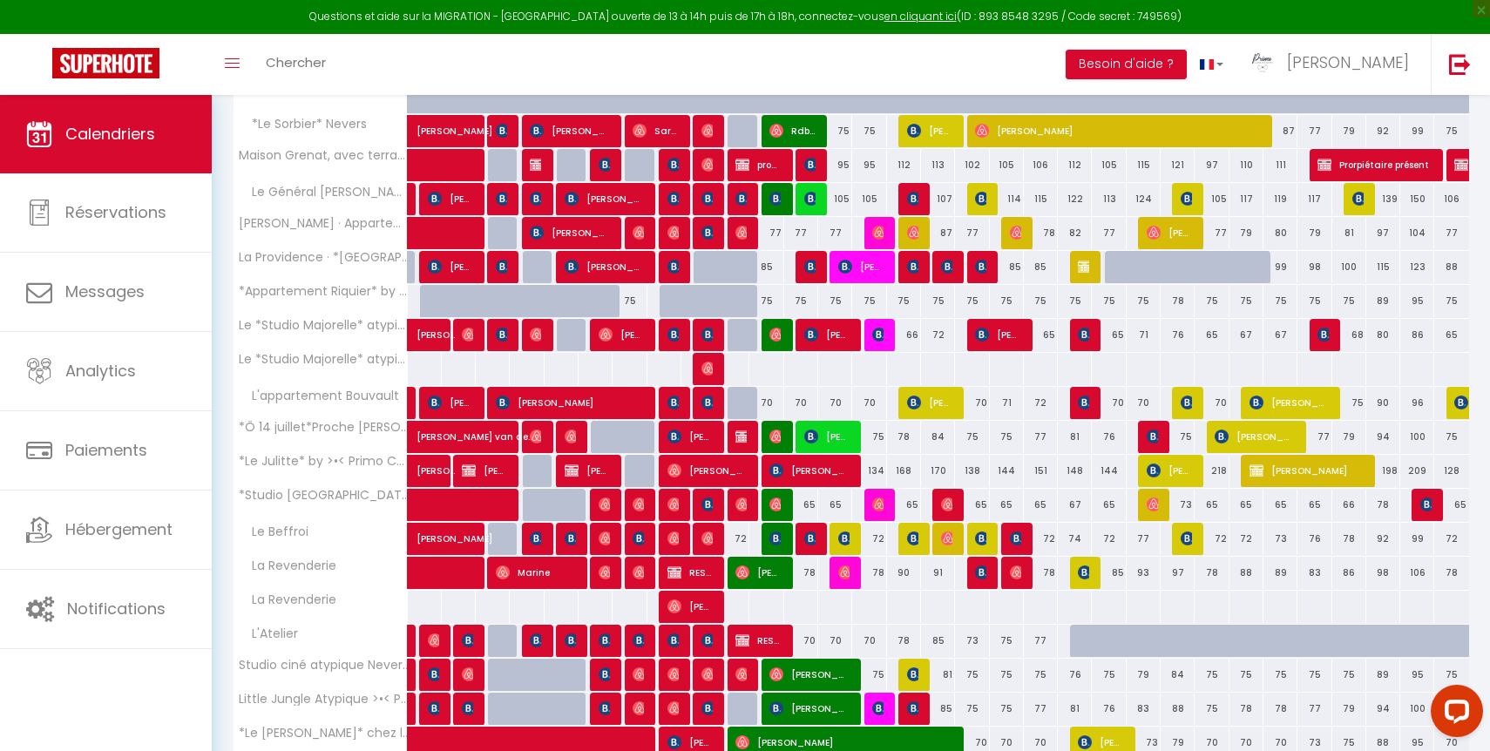
scroll to position [854, 0]
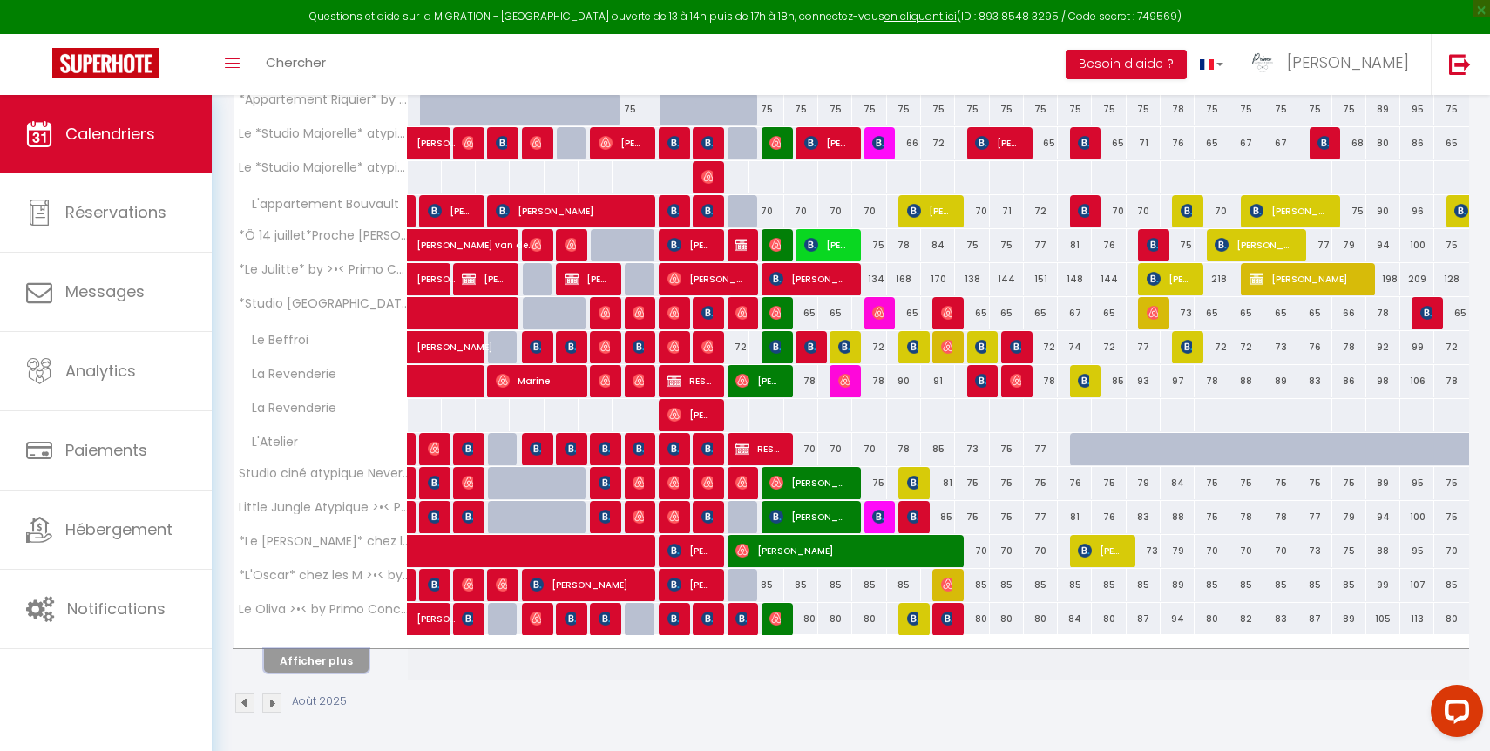
click at [349, 660] on button "Afficher plus" at bounding box center [316, 661] width 105 height 24
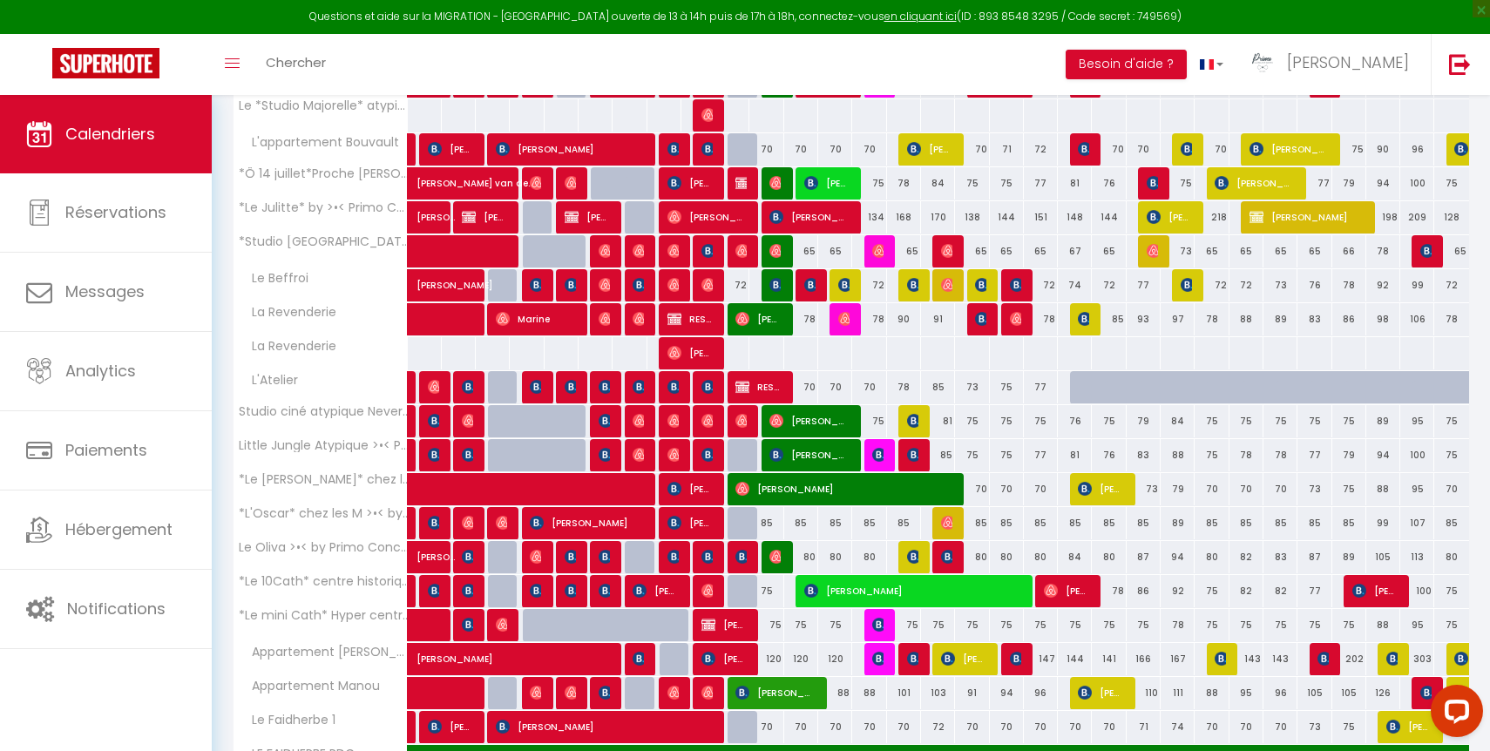
scroll to position [1194, 0]
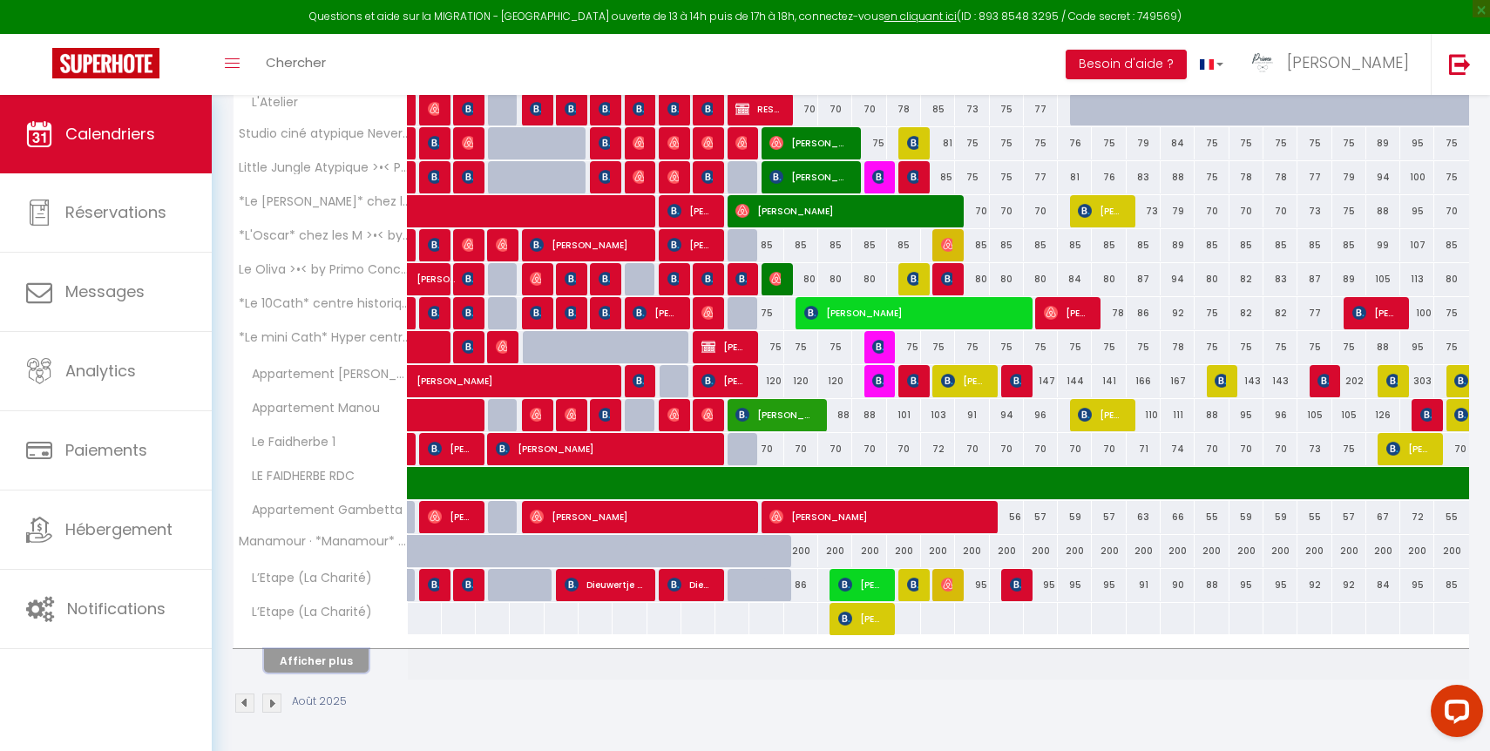
click at [329, 659] on button "Afficher plus" at bounding box center [316, 661] width 105 height 24
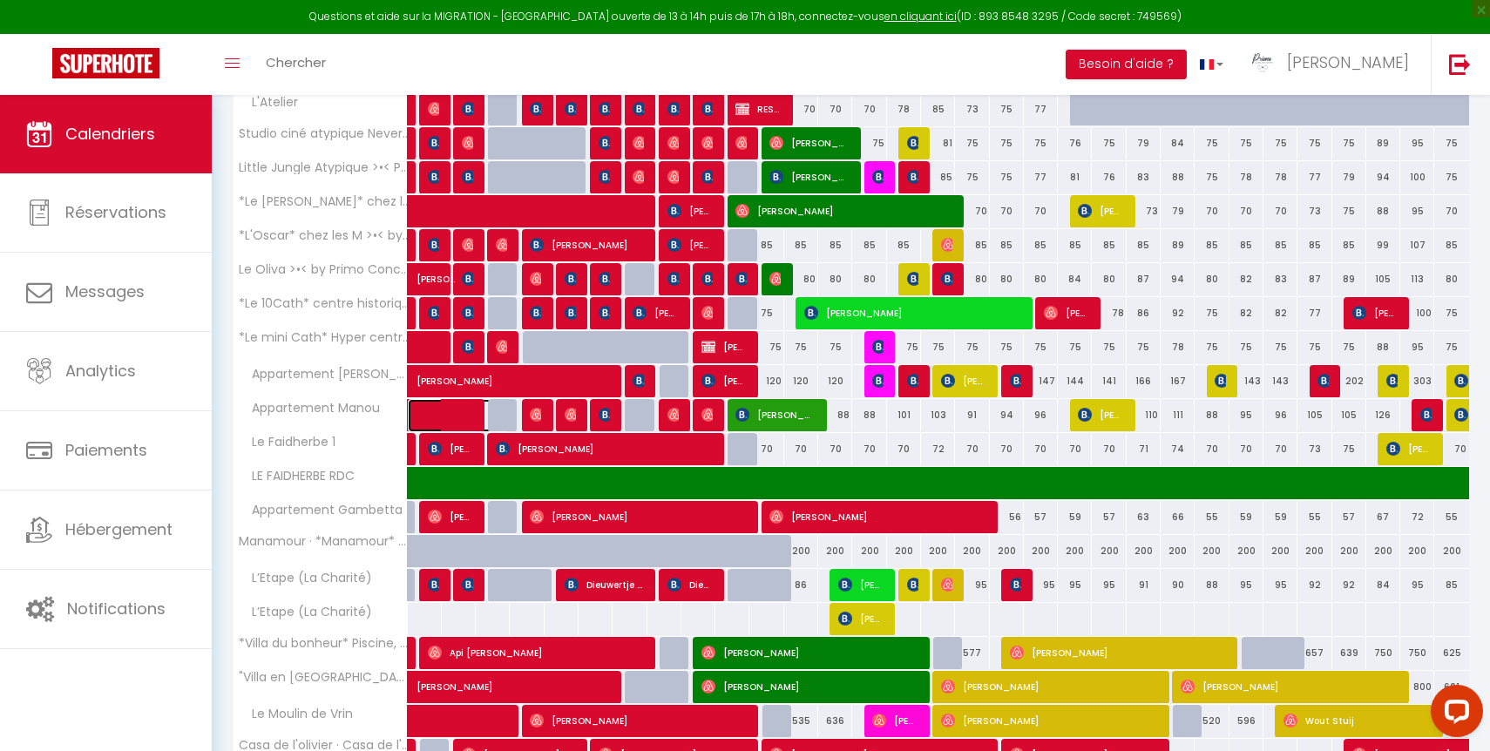
click at [451, 419] on span at bounding box center [468, 415] width 80 height 33
select select "OK"
select select "1"
select select "0"
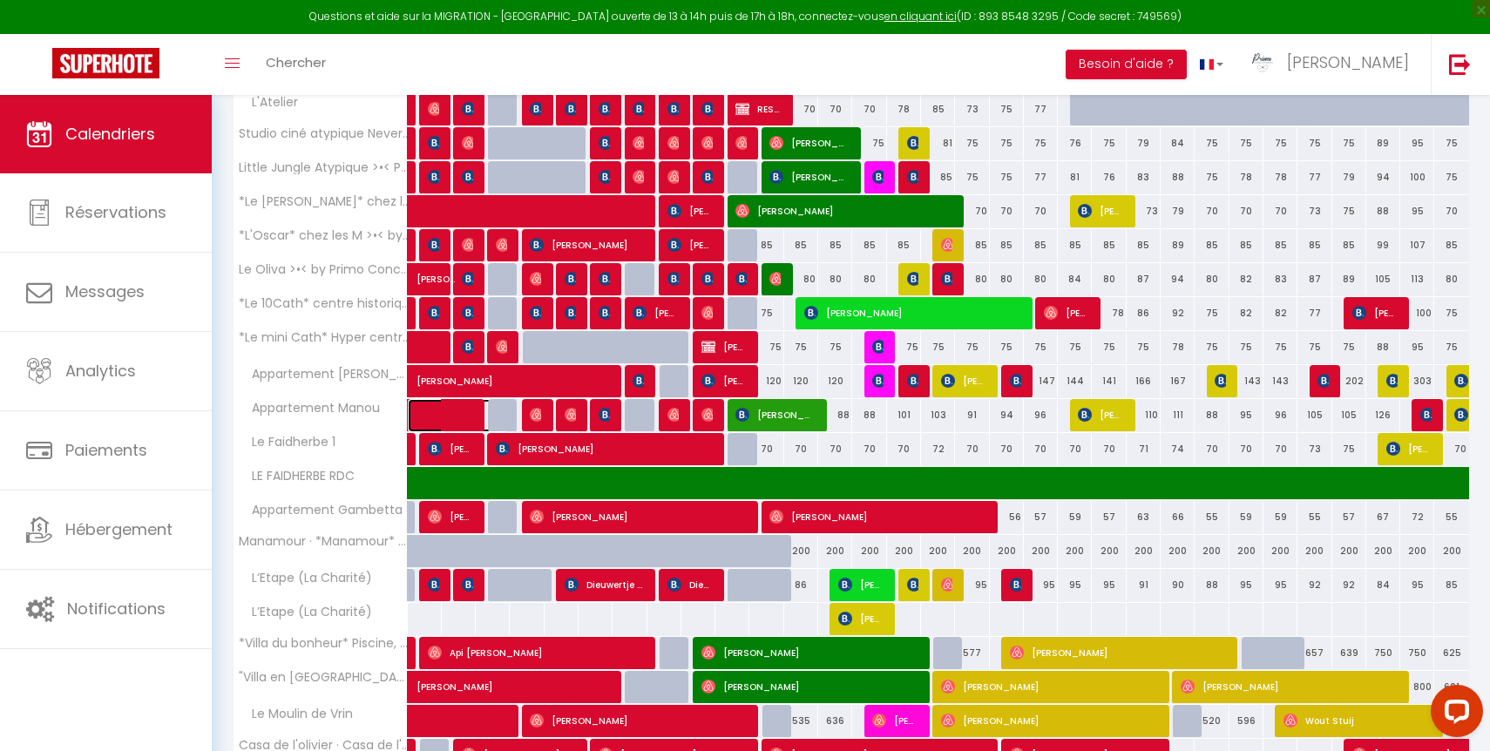
select select "1"
select select
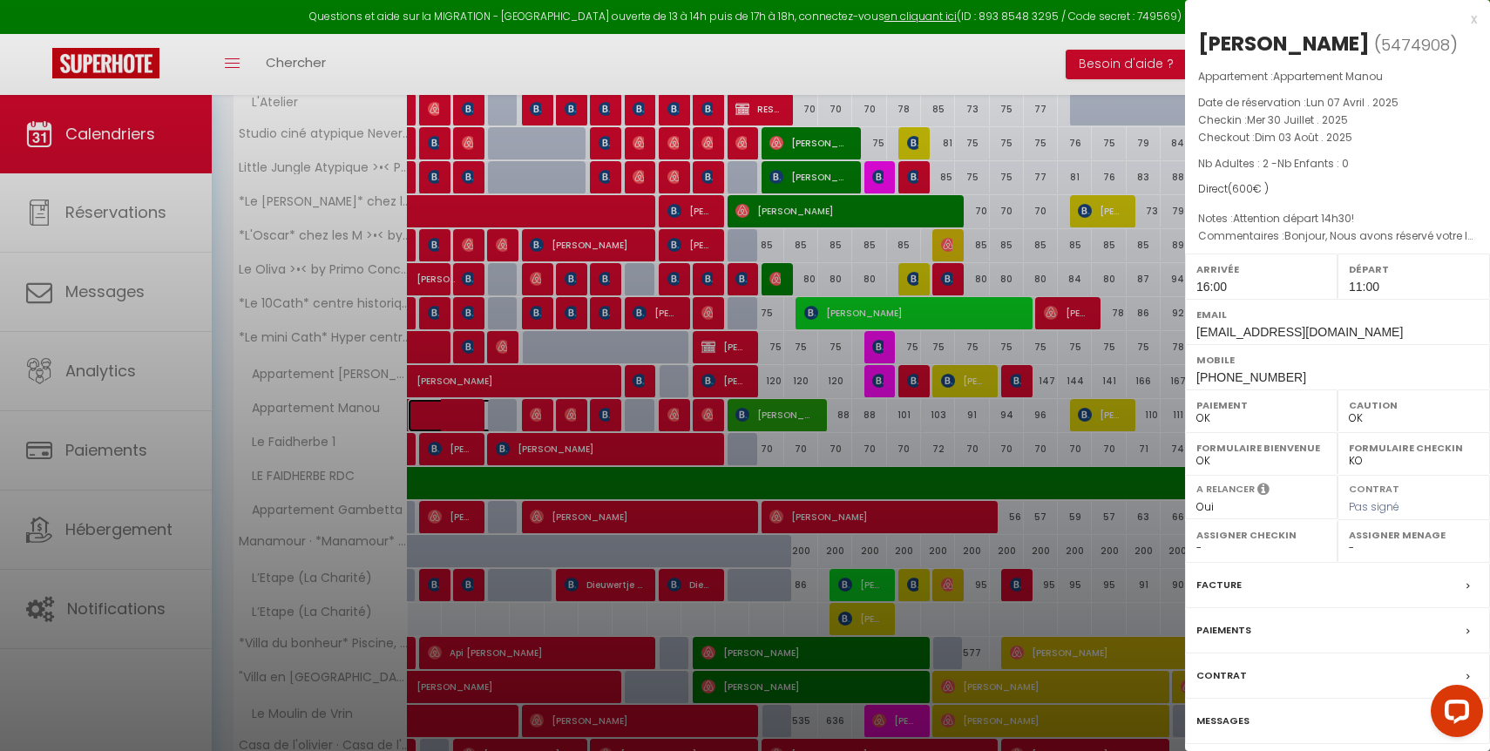
select select "44490"
